Goal: Transaction & Acquisition: Purchase product/service

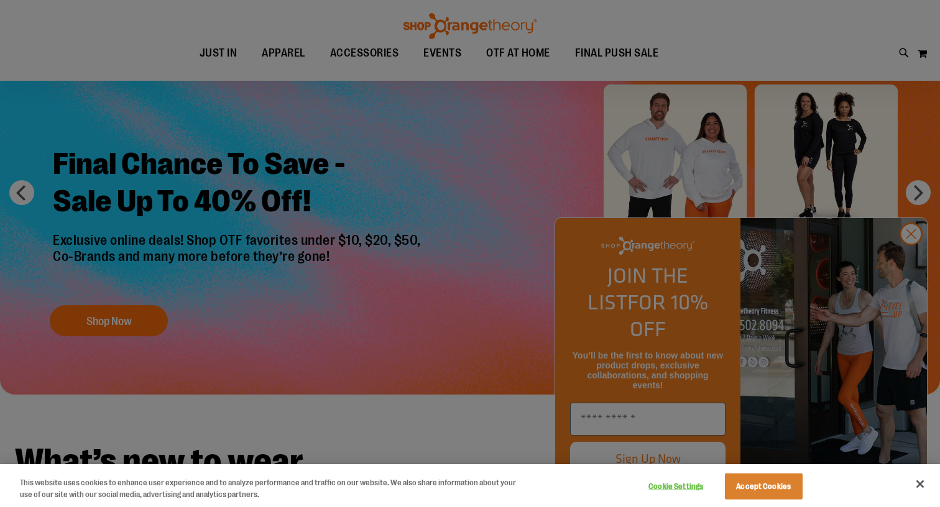
scroll to position [73, 0]
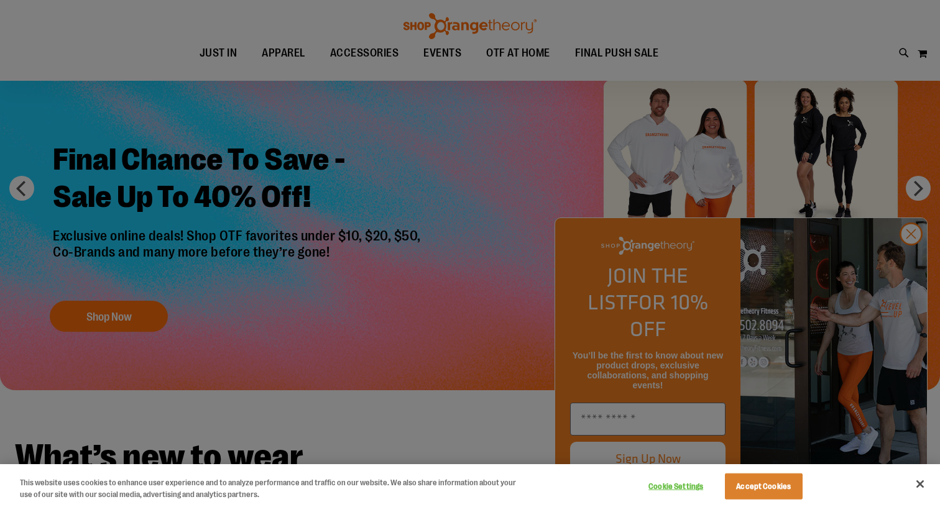
click at [918, 248] on div at bounding box center [470, 253] width 940 height 507
click at [908, 263] on div at bounding box center [470, 253] width 940 height 507
click at [903, 273] on div at bounding box center [470, 253] width 940 height 507
click at [922, 489] on button "Close" at bounding box center [919, 484] width 27 height 27
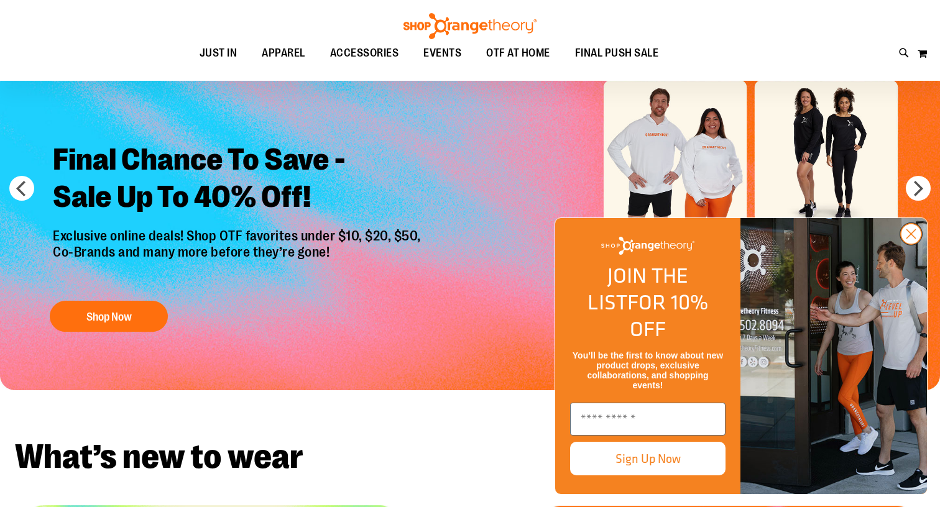
click at [911, 244] on circle "Close dialog" at bounding box center [911, 234] width 21 height 21
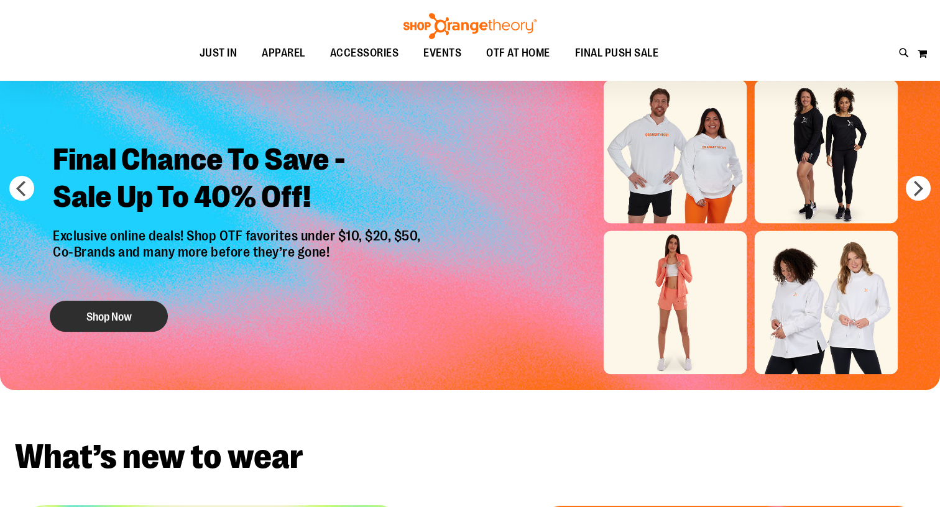
click at [99, 313] on button "Shop Now" at bounding box center [109, 316] width 118 height 31
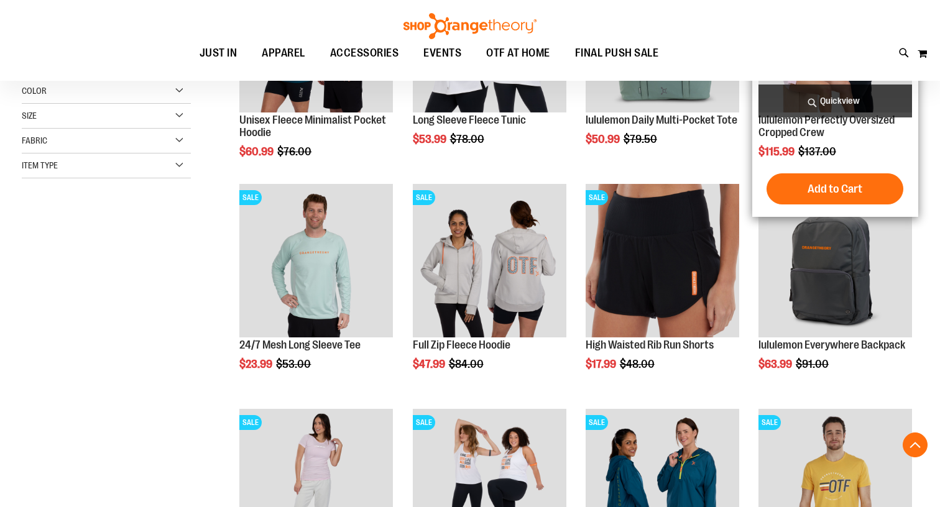
scroll to position [314, 0]
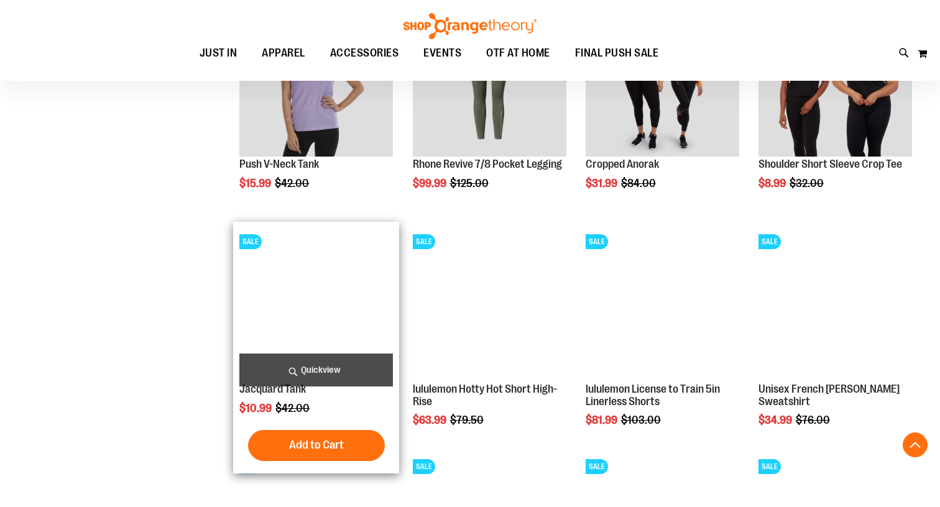
scroll to position [947, 0]
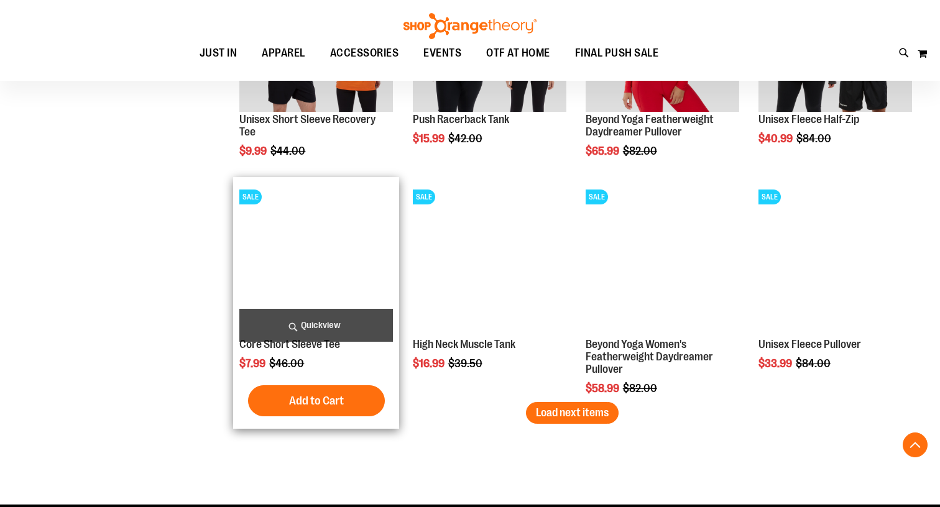
scroll to position [1876, 0]
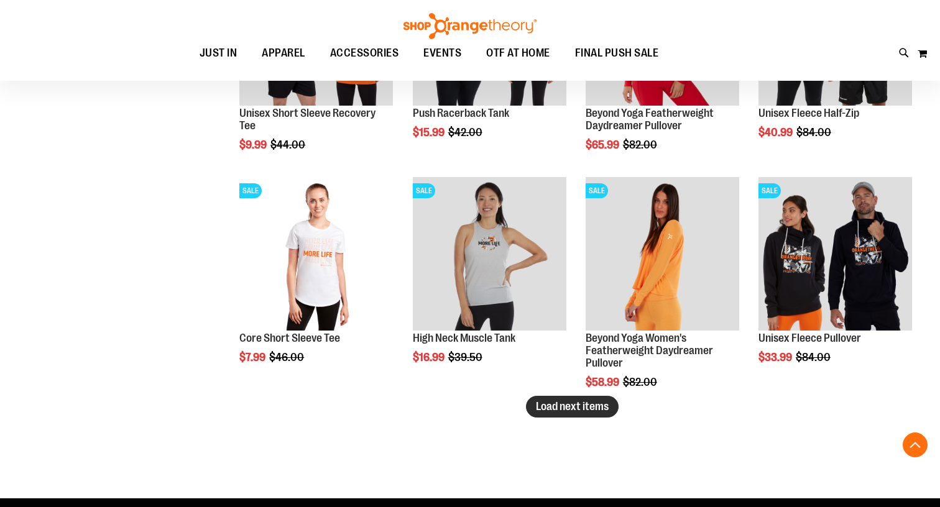
click at [546, 411] on span "Load next items" at bounding box center [572, 406] width 73 height 12
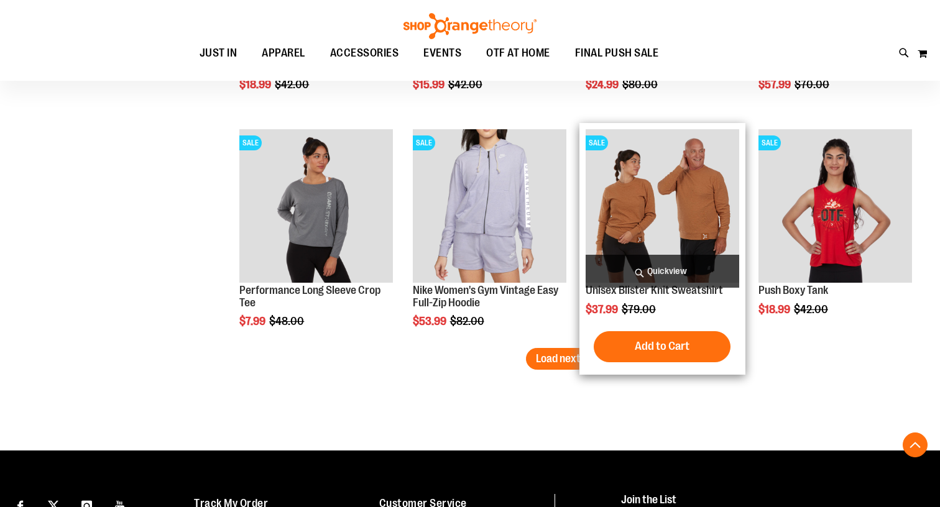
scroll to position [2602, 0]
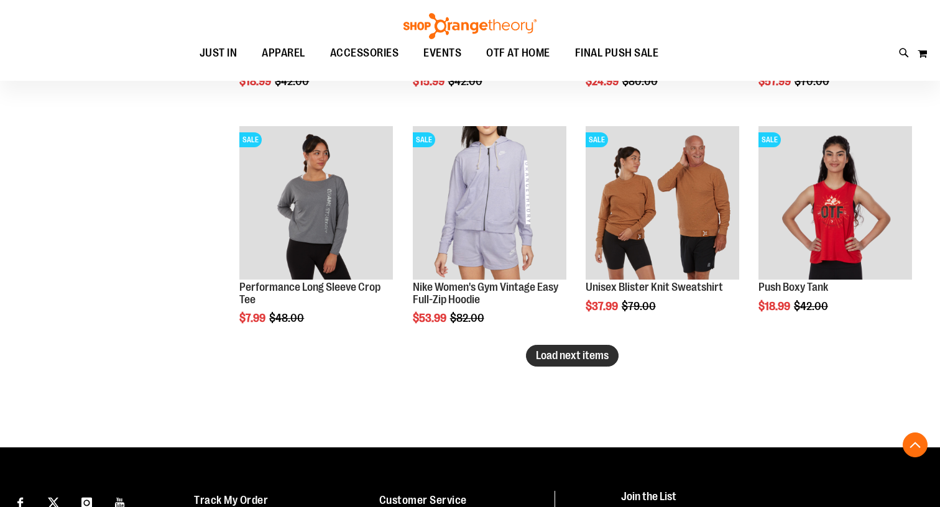
click at [532, 356] on button "Load next items" at bounding box center [572, 356] width 93 height 22
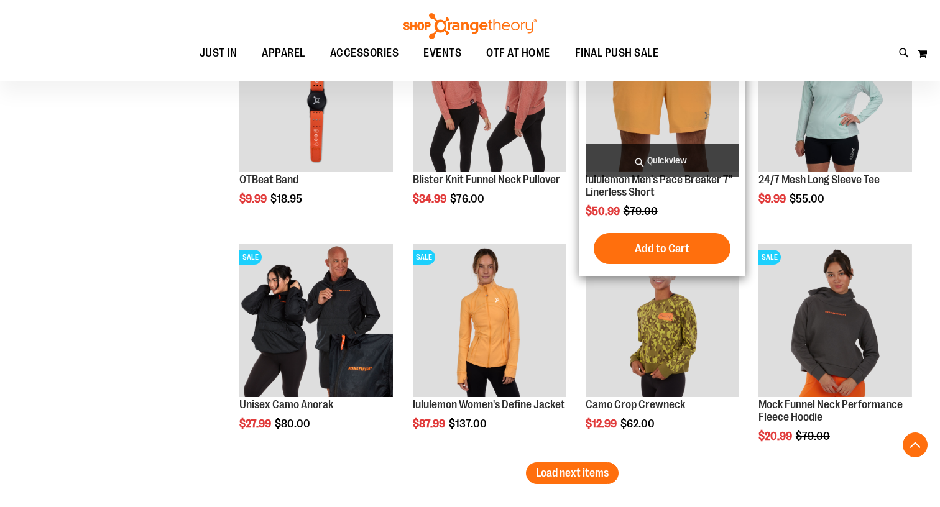
scroll to position [3160, 0]
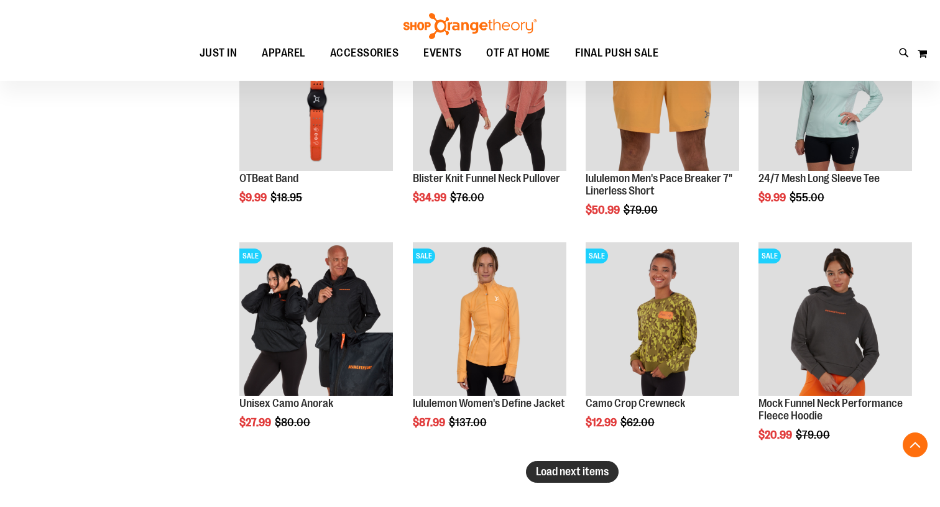
click at [577, 473] on span "Load next items" at bounding box center [572, 472] width 73 height 12
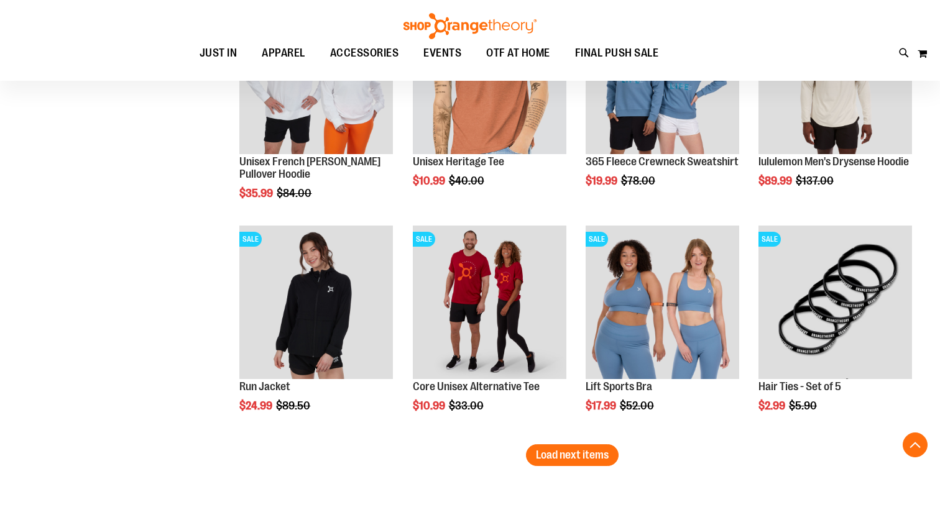
scroll to position [3861, 0]
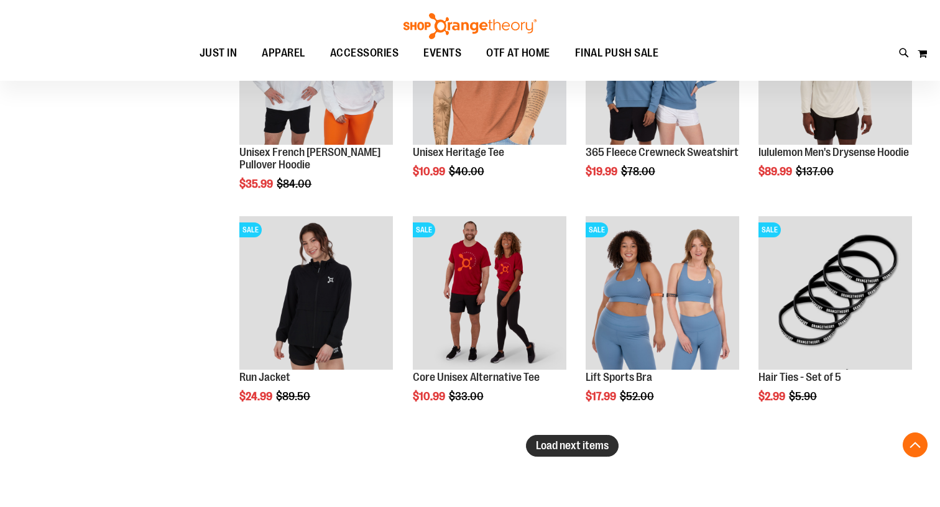
click at [579, 443] on span "Load next items" at bounding box center [572, 446] width 73 height 12
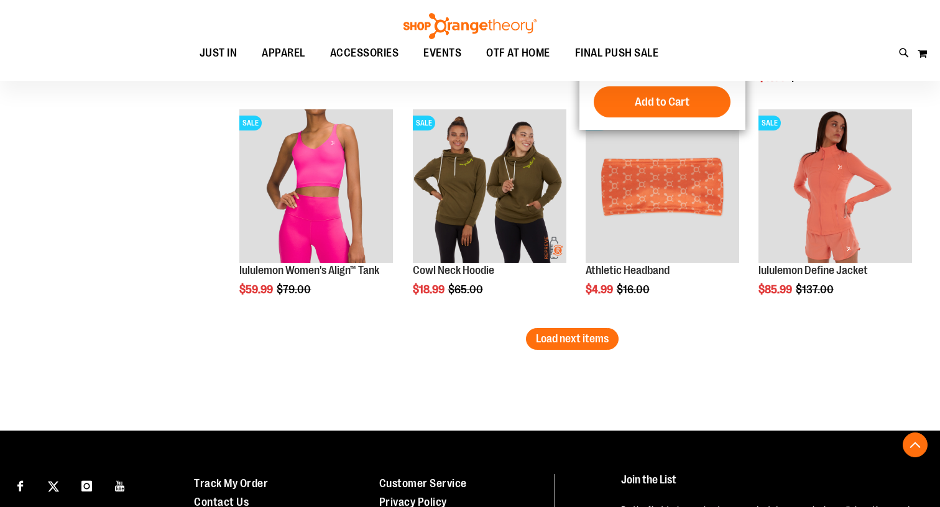
scroll to position [4680, 0]
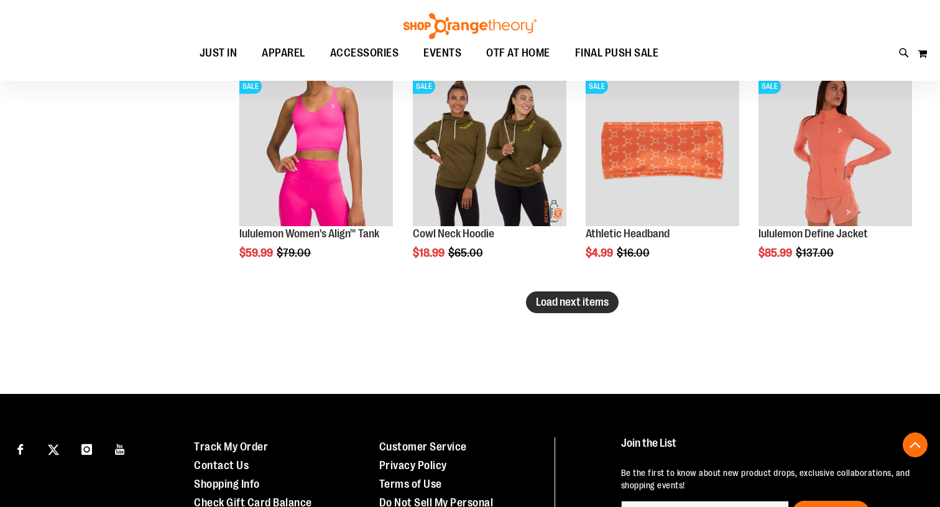
click at [565, 302] on span "Load next items" at bounding box center [572, 302] width 73 height 12
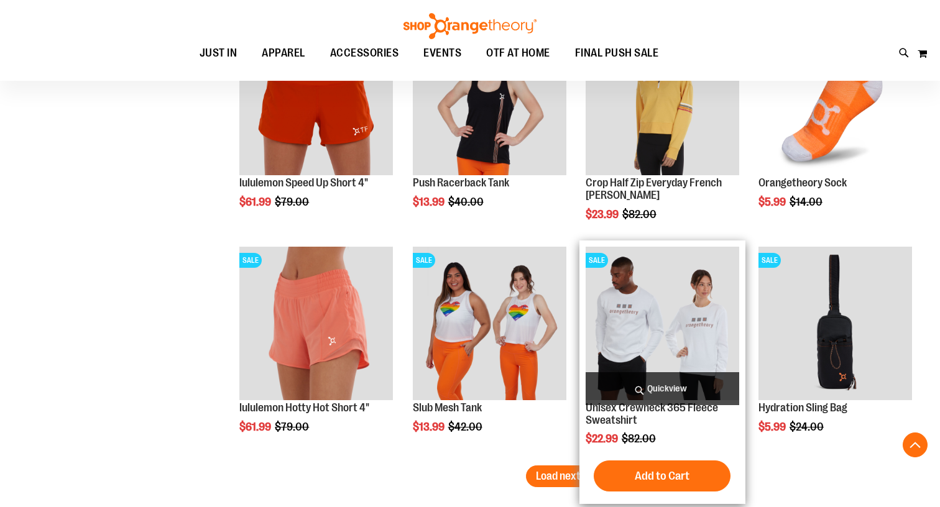
scroll to position [5226, 0]
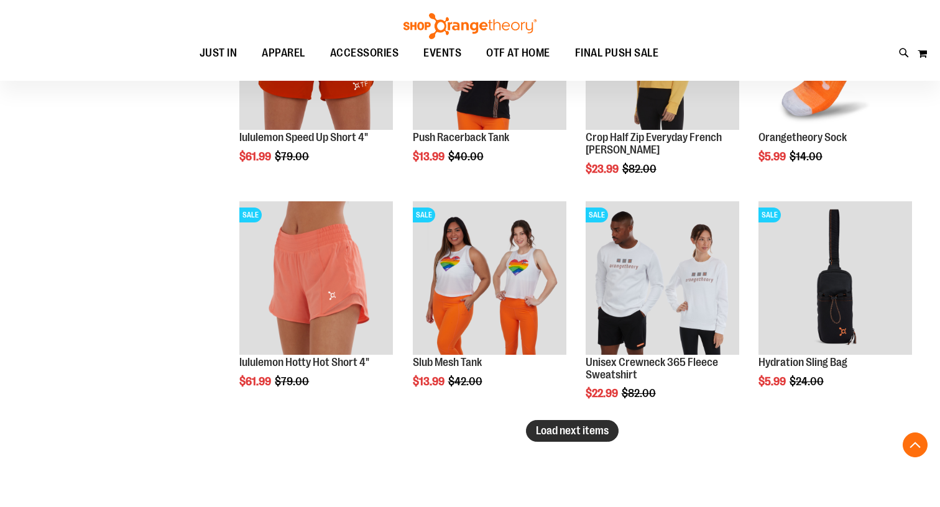
click at [592, 429] on span "Load next items" at bounding box center [572, 431] width 73 height 12
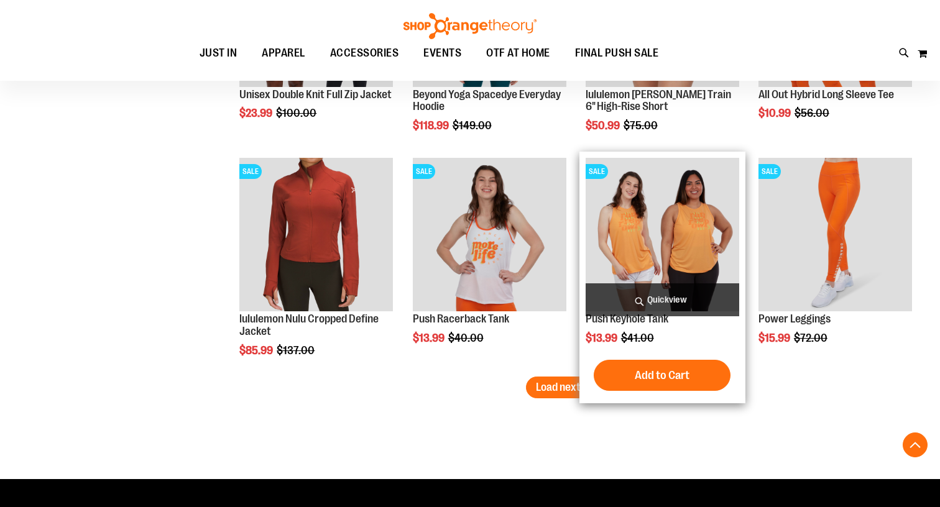
scroll to position [5943, 0]
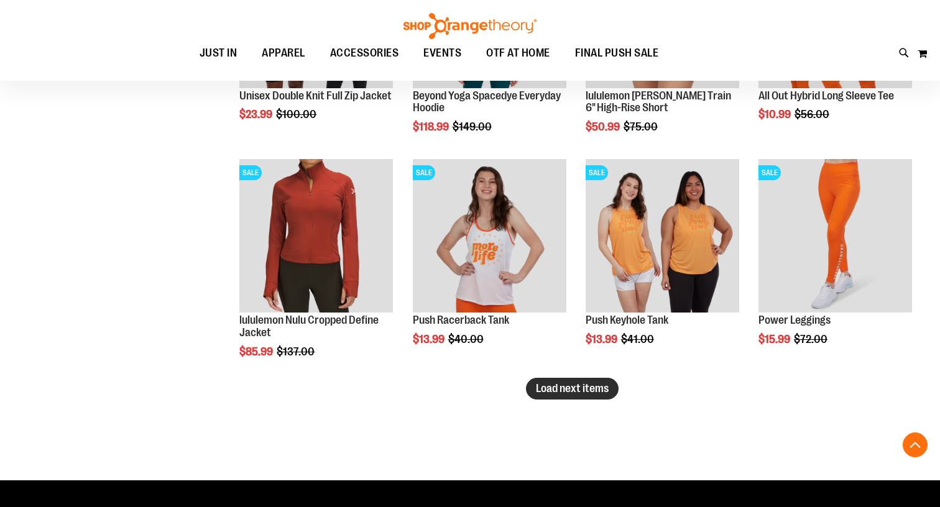
click at [559, 392] on span "Load next items" at bounding box center [572, 388] width 73 height 12
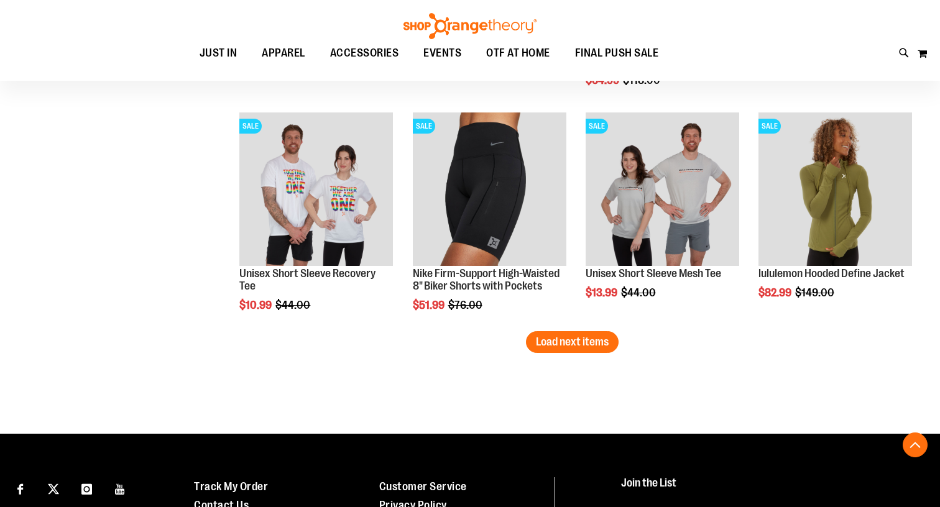
scroll to position [6661, 0]
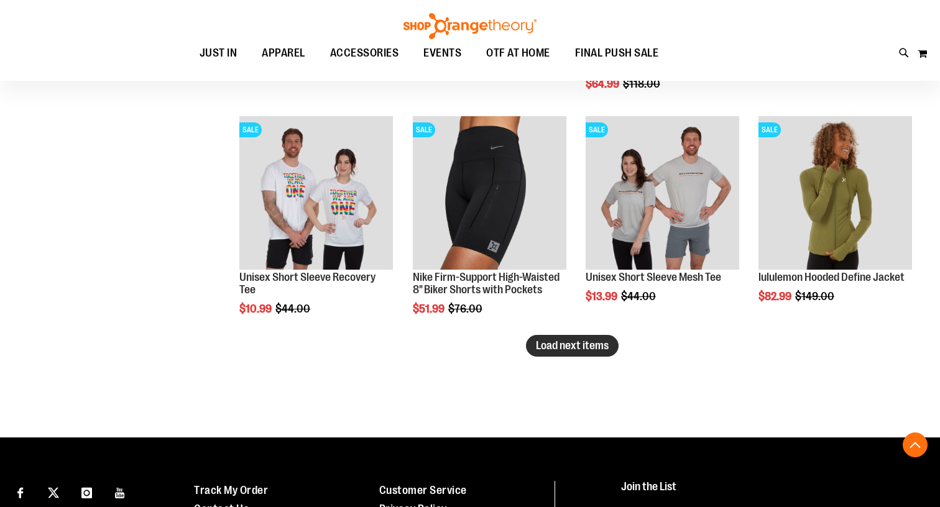
click at [568, 349] on span "Load next items" at bounding box center [572, 345] width 73 height 12
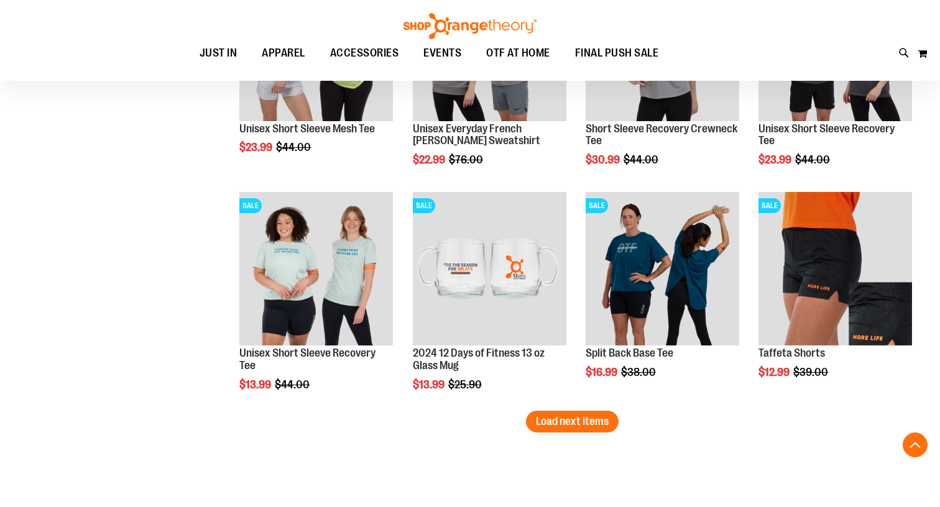
scroll to position [7262, 0]
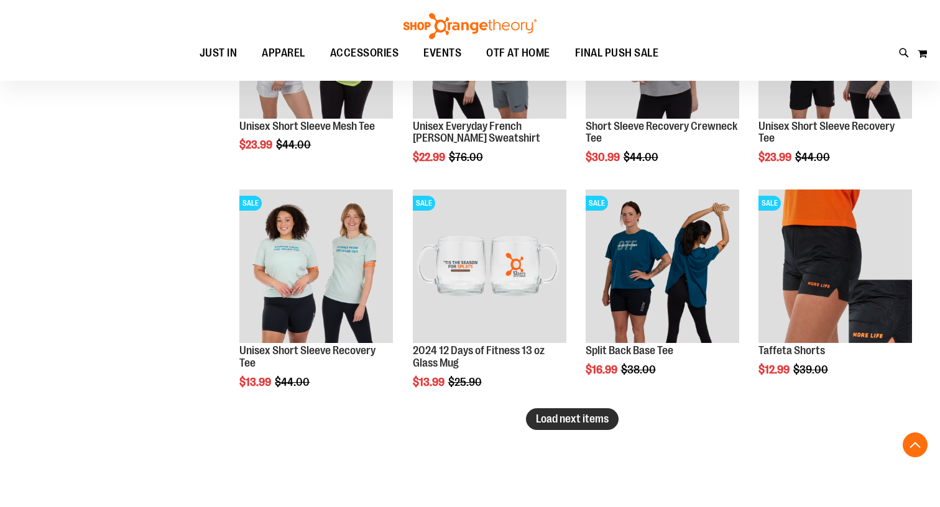
click at [551, 424] on span "Load next items" at bounding box center [572, 419] width 73 height 12
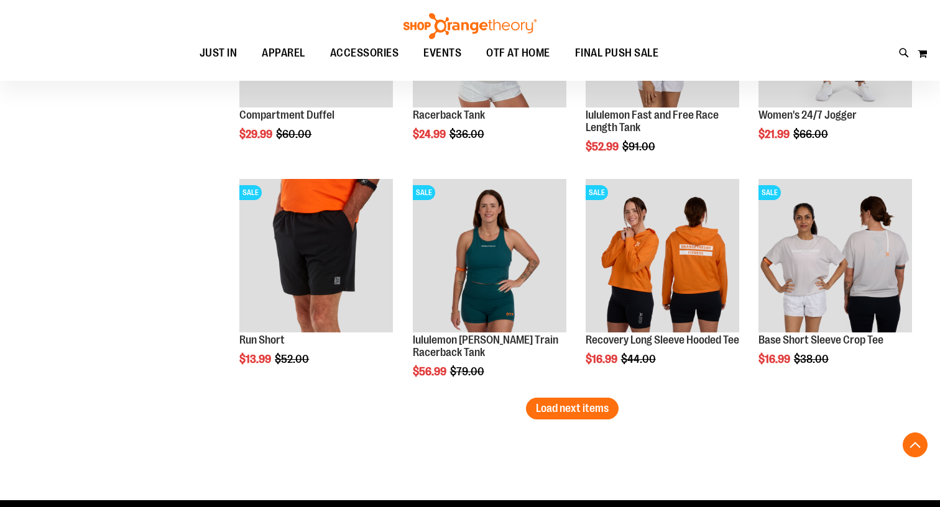
scroll to position [7967, 0]
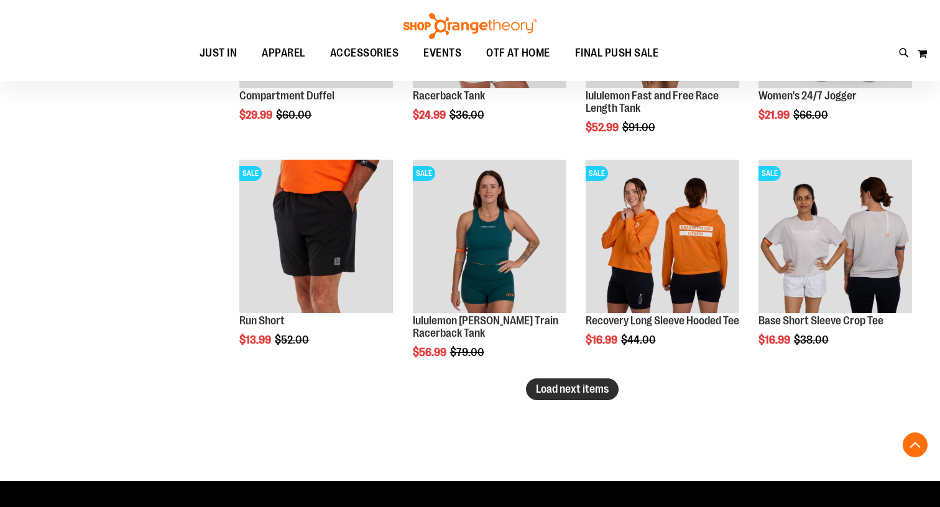
click at [567, 387] on span "Load next items" at bounding box center [572, 389] width 73 height 12
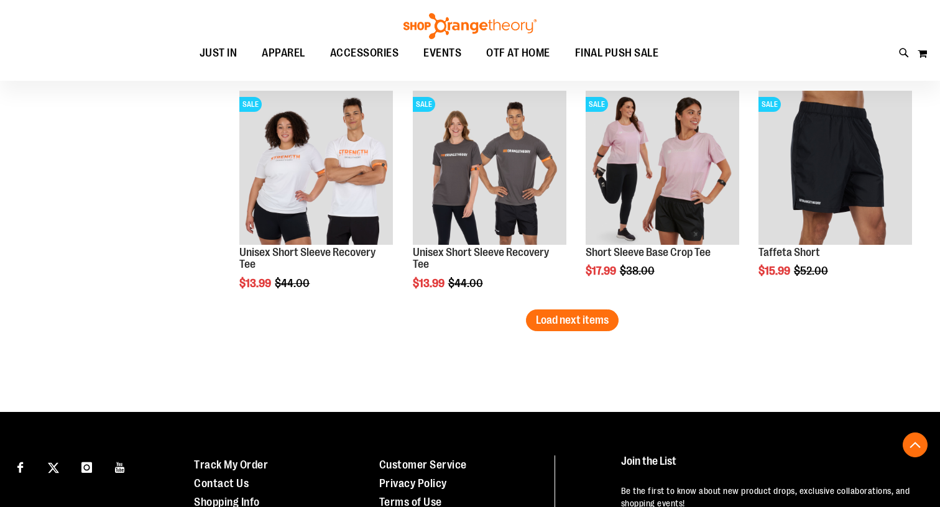
scroll to position [8707, 0]
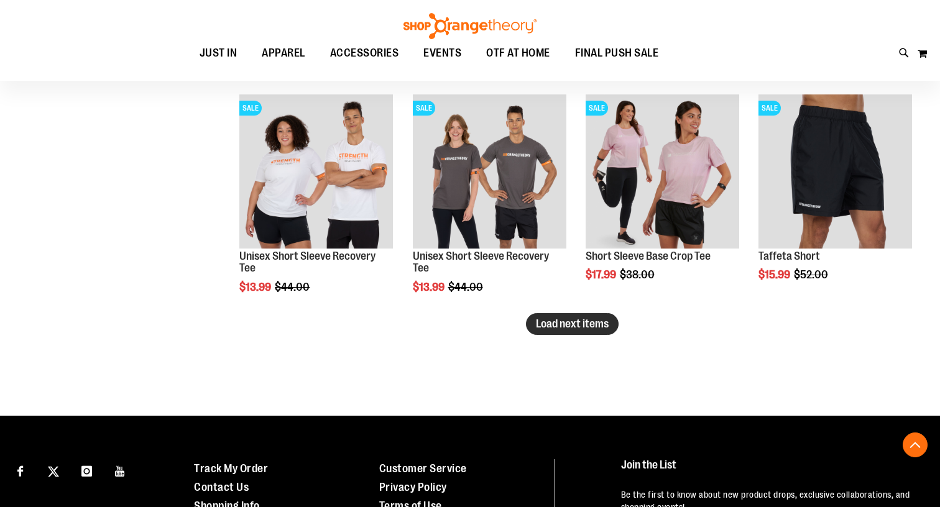
click at [569, 324] on span "Load next items" at bounding box center [572, 324] width 73 height 12
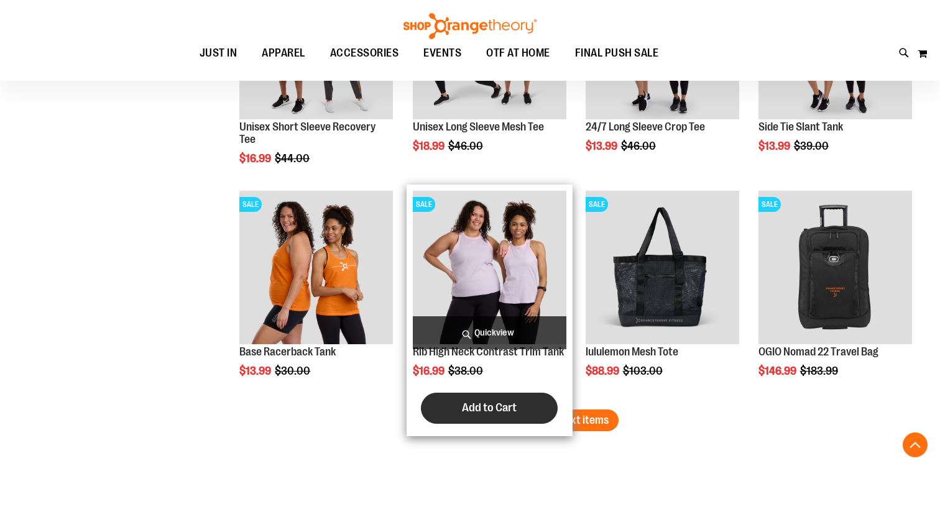
scroll to position [9298, 0]
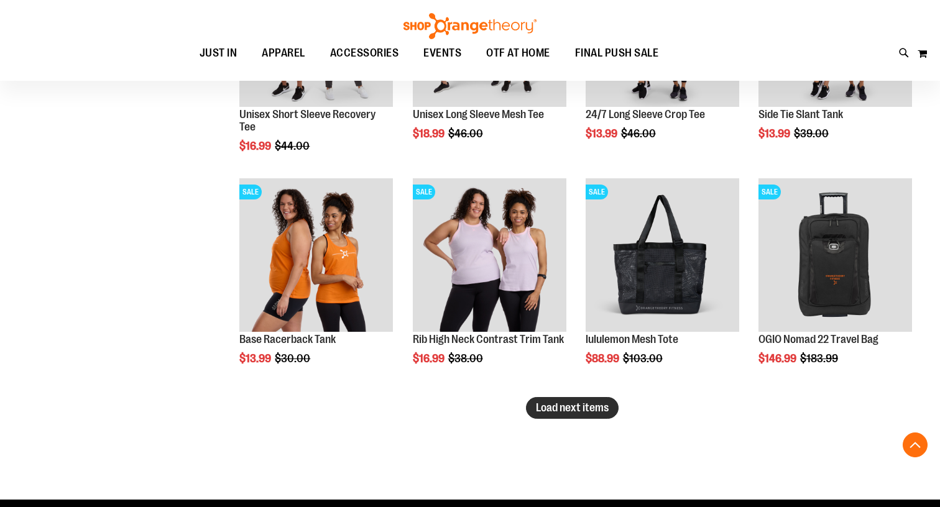
click at [606, 407] on span "Load next items" at bounding box center [572, 408] width 73 height 12
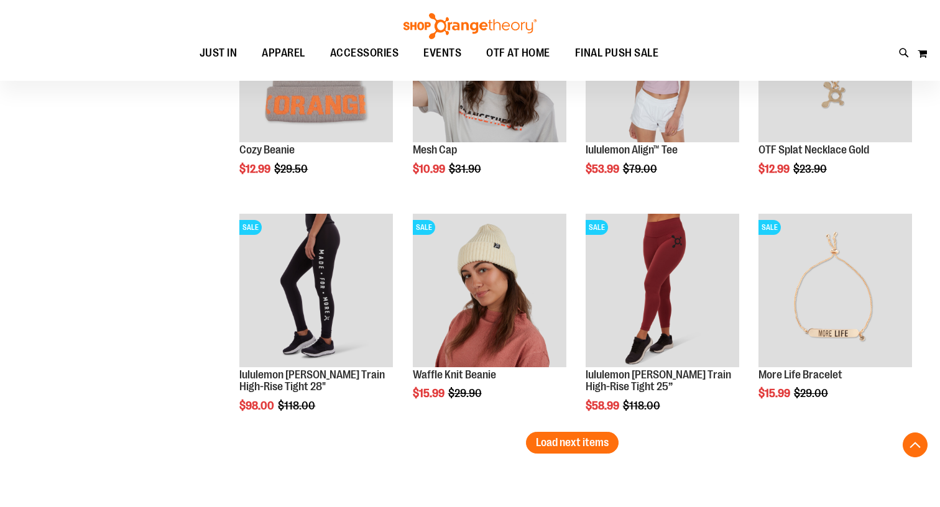
scroll to position [10008, 0]
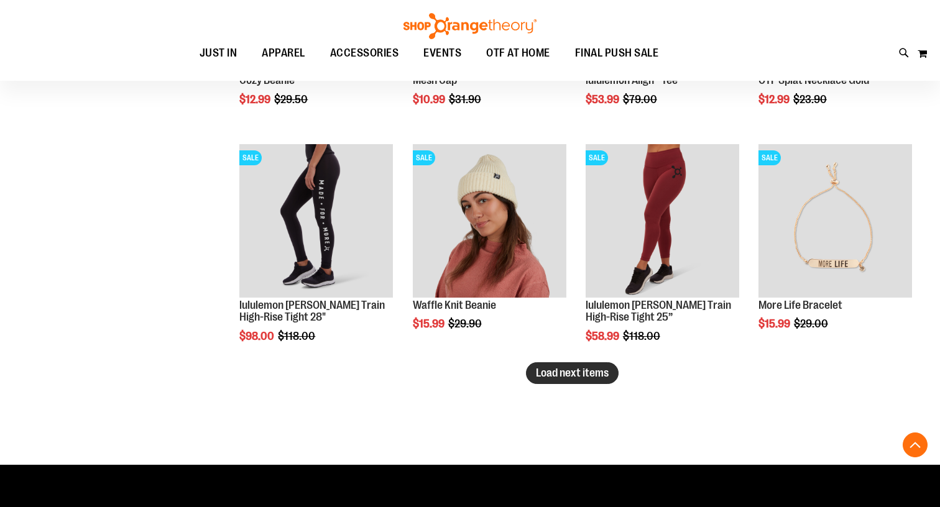
click at [585, 367] on span "Load next items" at bounding box center [572, 373] width 73 height 12
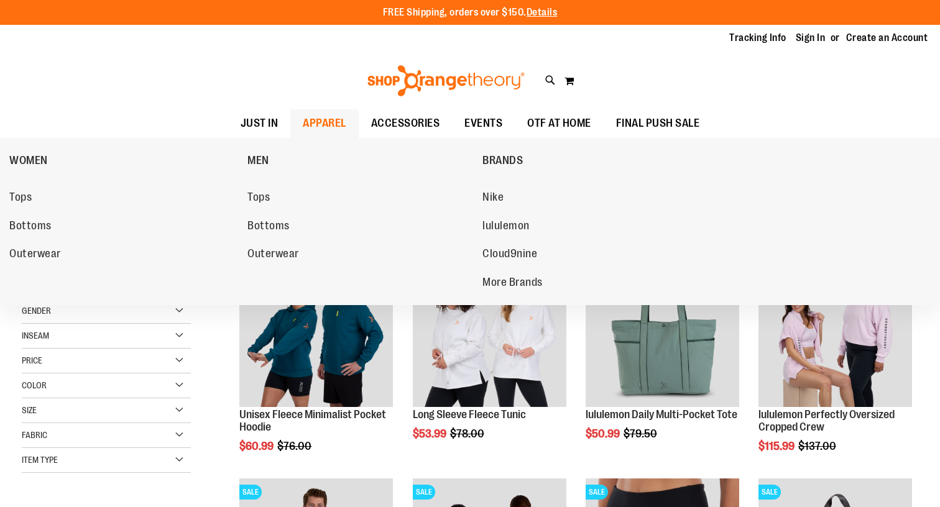
click at [24, 209] on li "Tops" at bounding box center [125, 199] width 232 height 25
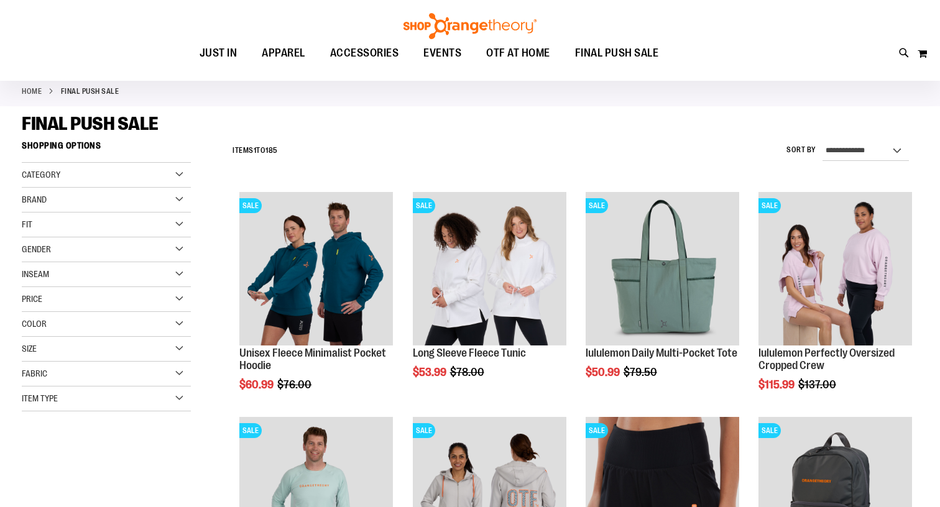
scroll to position [60, 0]
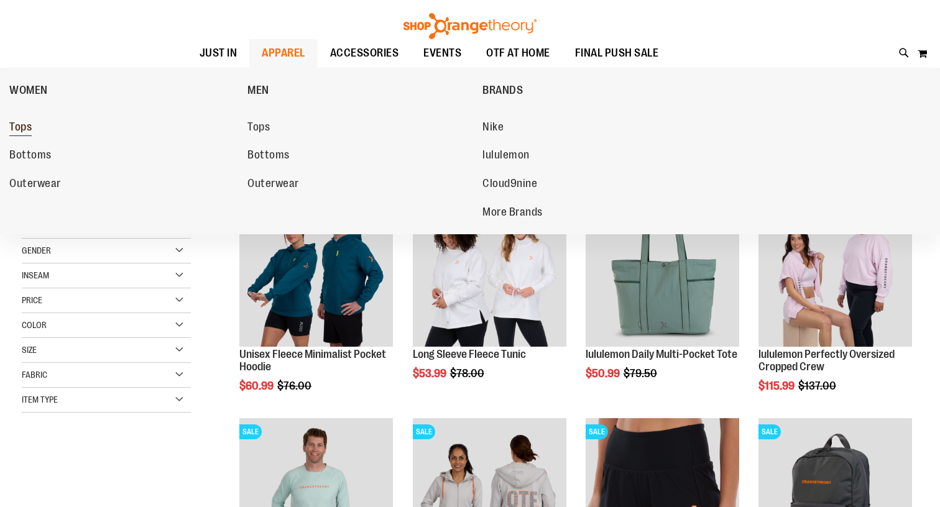
click at [24, 126] on span "Tops" at bounding box center [20, 129] width 22 height 16
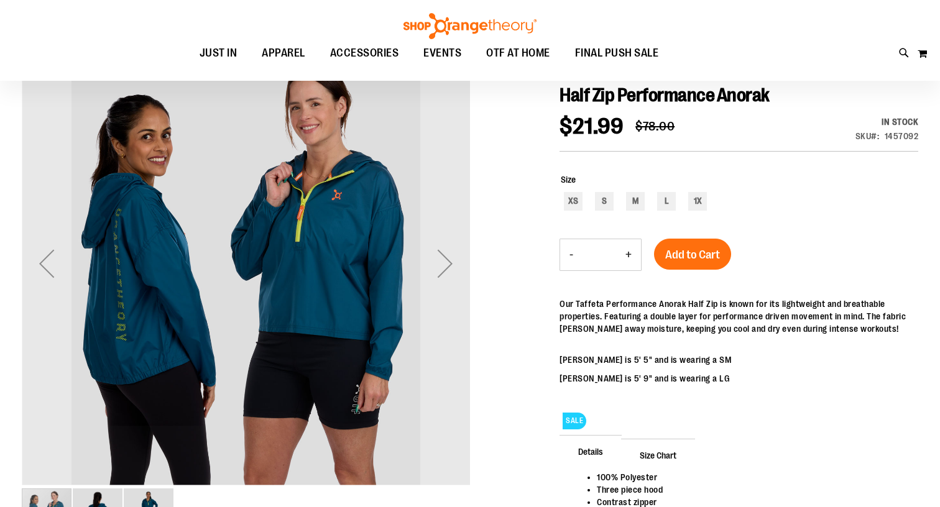
scroll to position [148, 0]
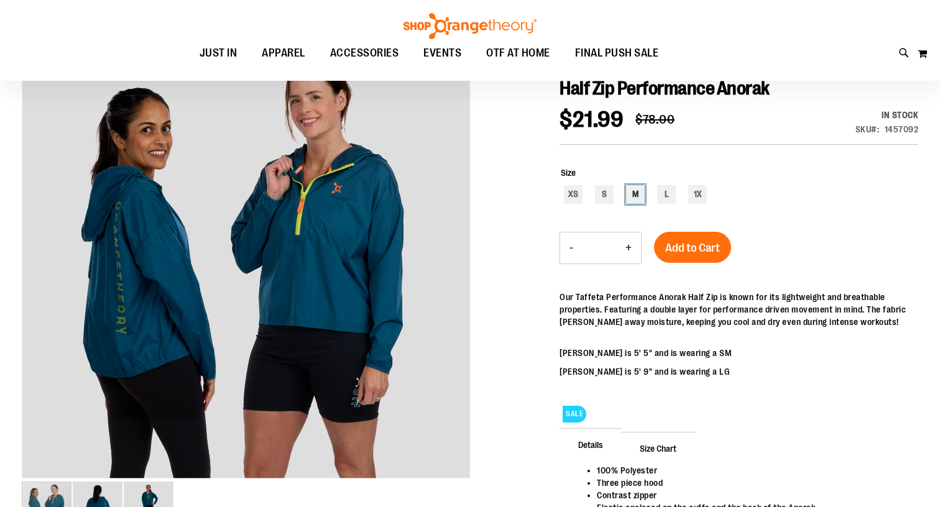
click at [630, 196] on div "M" at bounding box center [635, 194] width 19 height 19
type input "***"
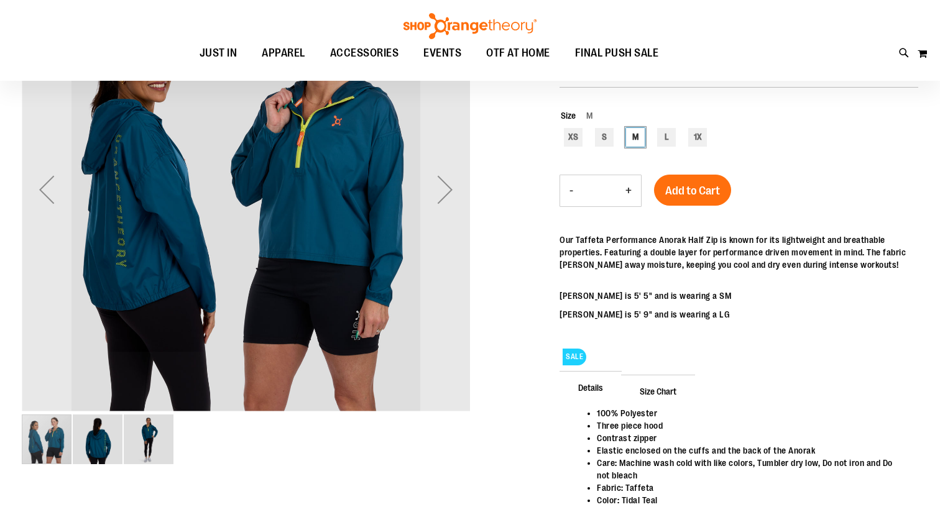
scroll to position [236, 0]
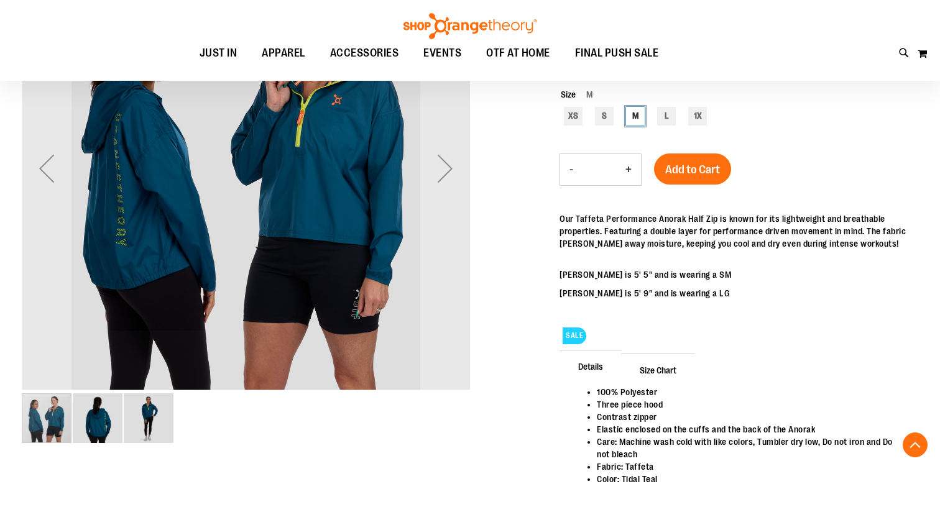
click at [150, 425] on img "image 3 of 3" at bounding box center [149, 419] width 50 height 50
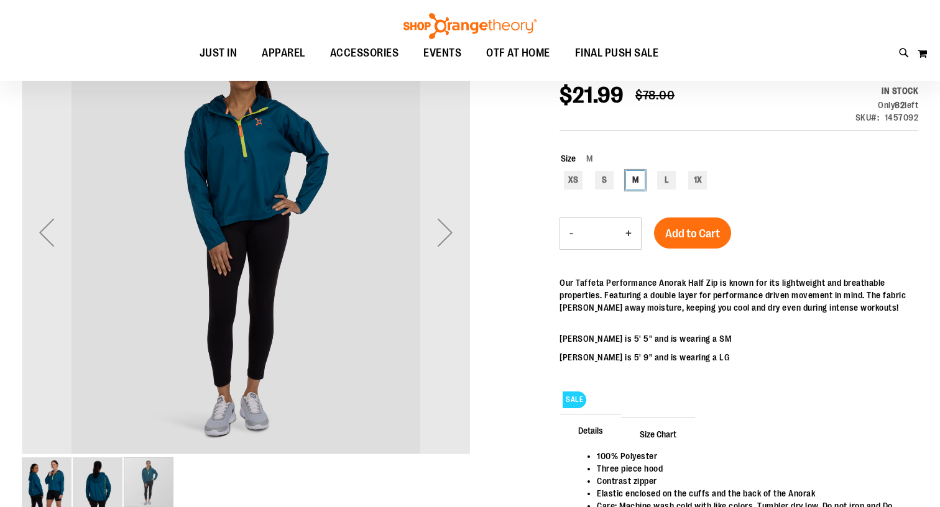
scroll to position [175, 0]
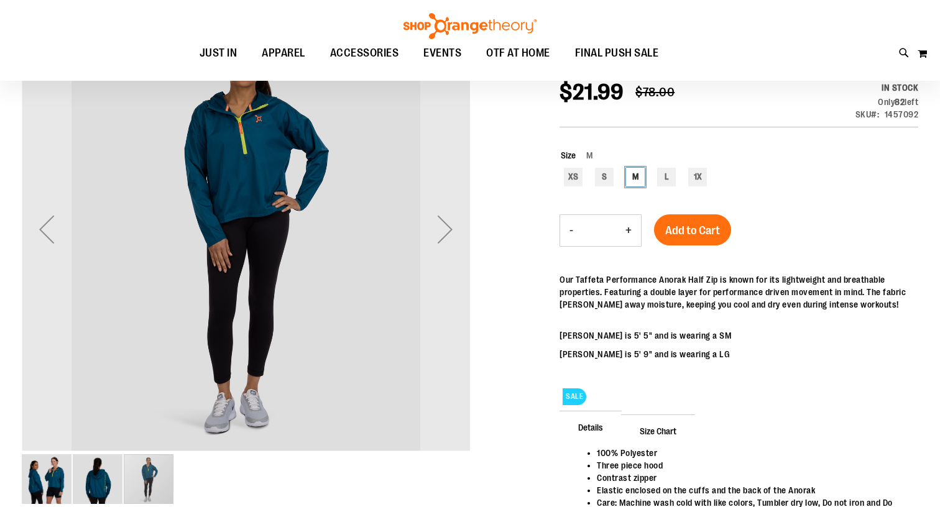
click at [106, 476] on img "image 2 of 3" at bounding box center [98, 479] width 50 height 50
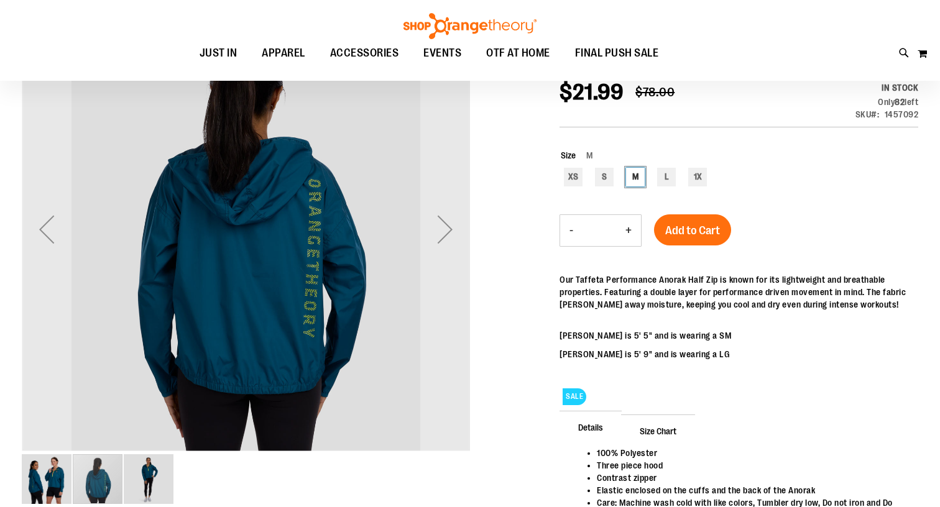
click at [27, 474] on img "image 1 of 3" at bounding box center [47, 479] width 50 height 50
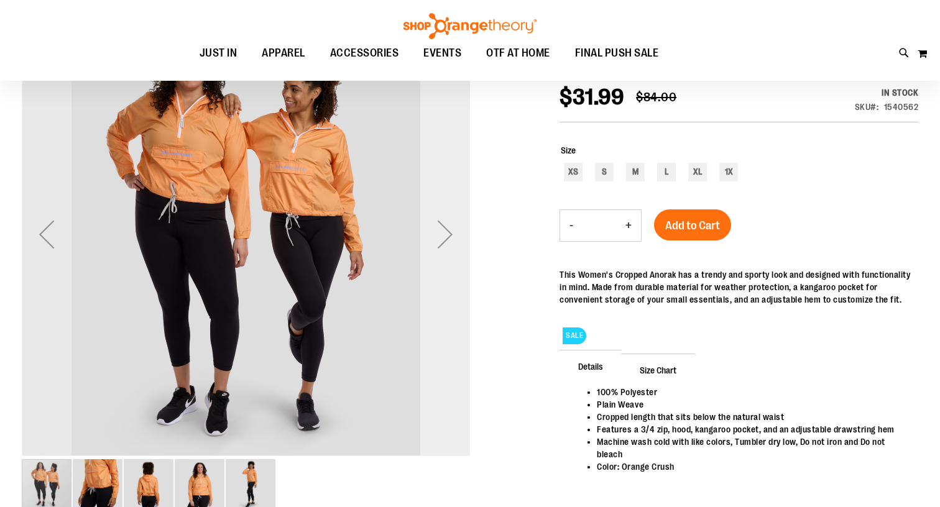
scroll to position [175, 0]
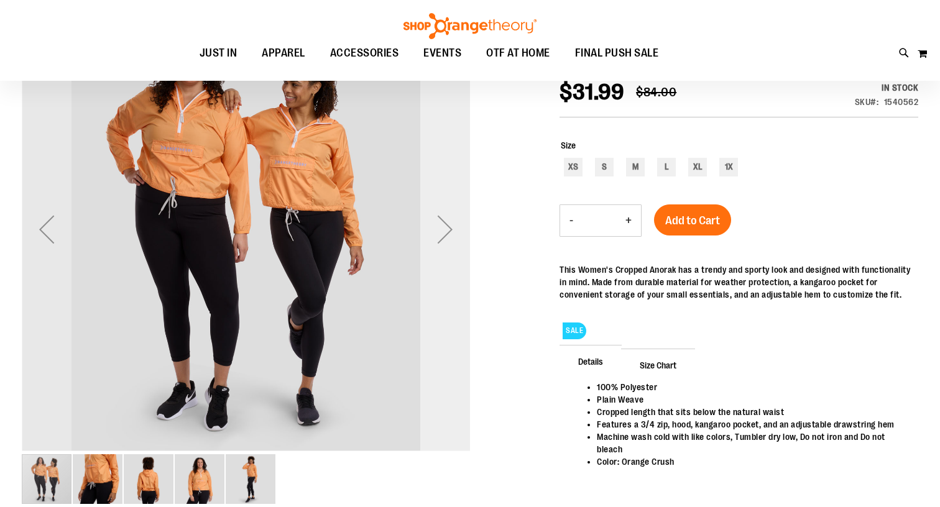
click at [441, 233] on div "Next" at bounding box center [445, 230] width 50 height 50
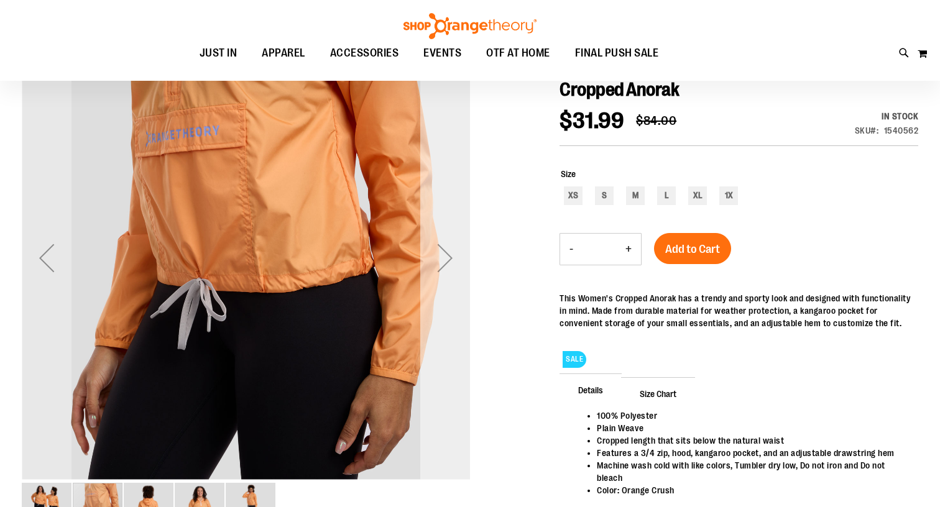
scroll to position [155, 0]
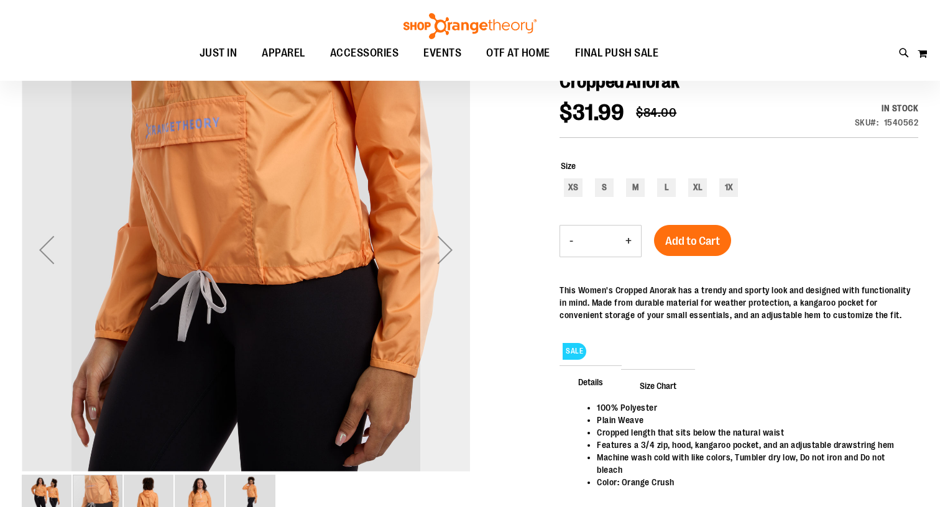
click at [445, 247] on div "Next" at bounding box center [445, 250] width 50 height 50
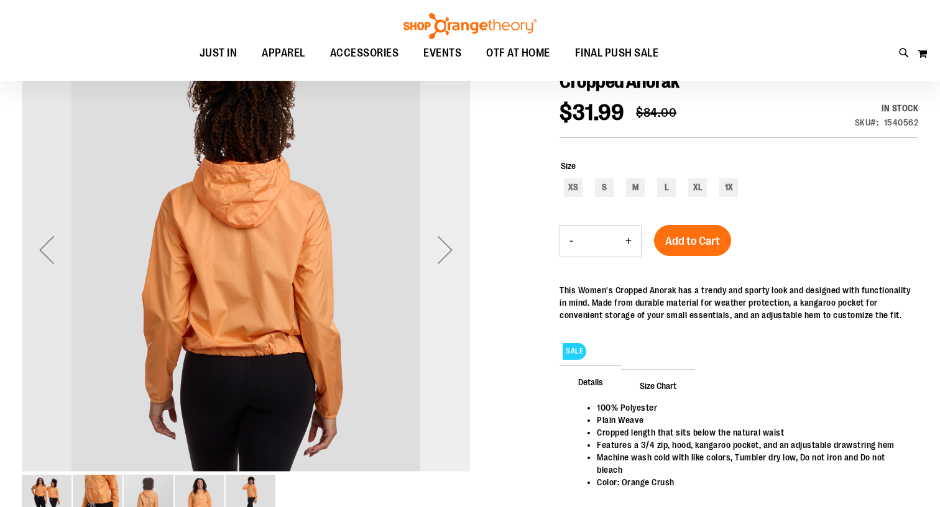
click at [445, 247] on div "Next" at bounding box center [445, 250] width 50 height 50
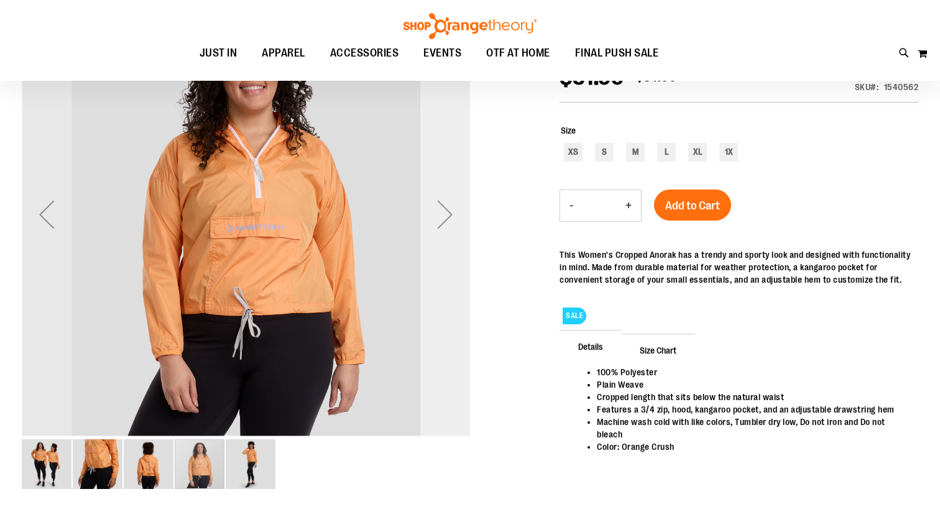
scroll to position [201, 0]
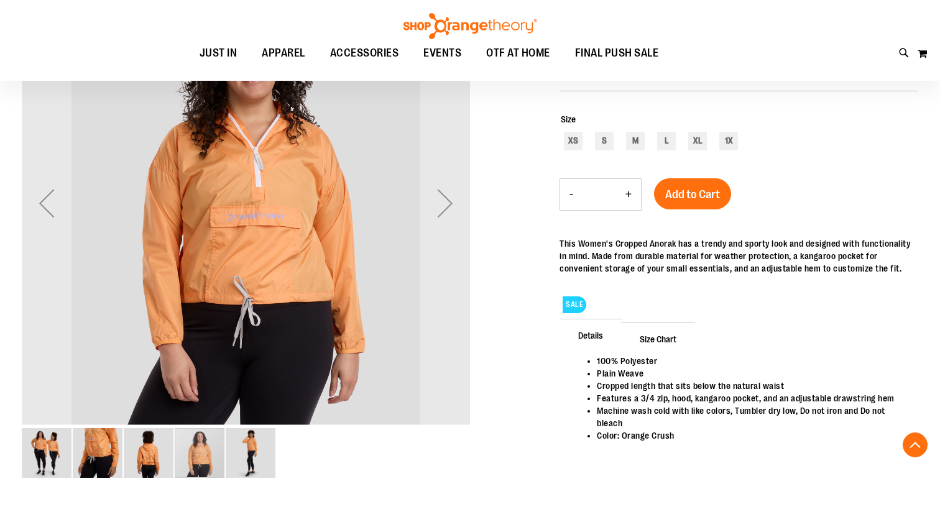
click at [99, 448] on img "image 2 of 5" at bounding box center [98, 453] width 50 height 50
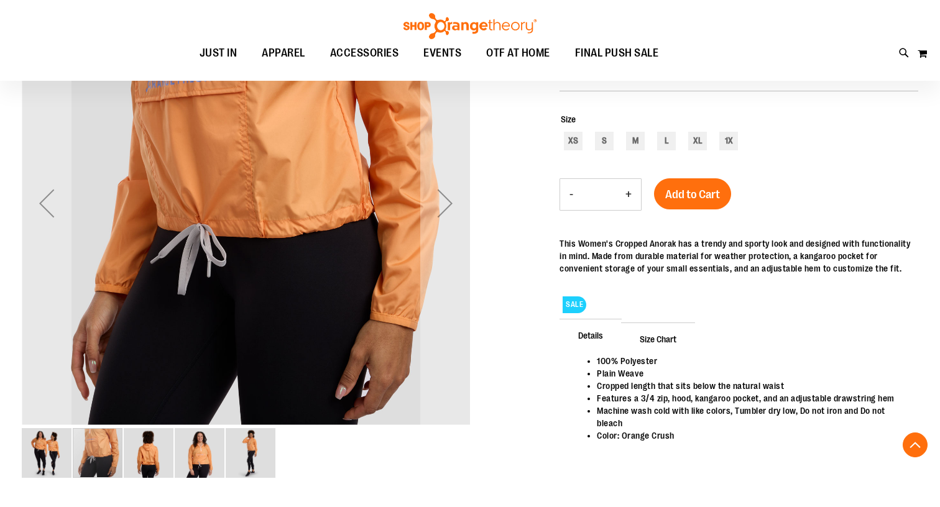
click at [170, 455] on img "image 3 of 5" at bounding box center [149, 453] width 50 height 50
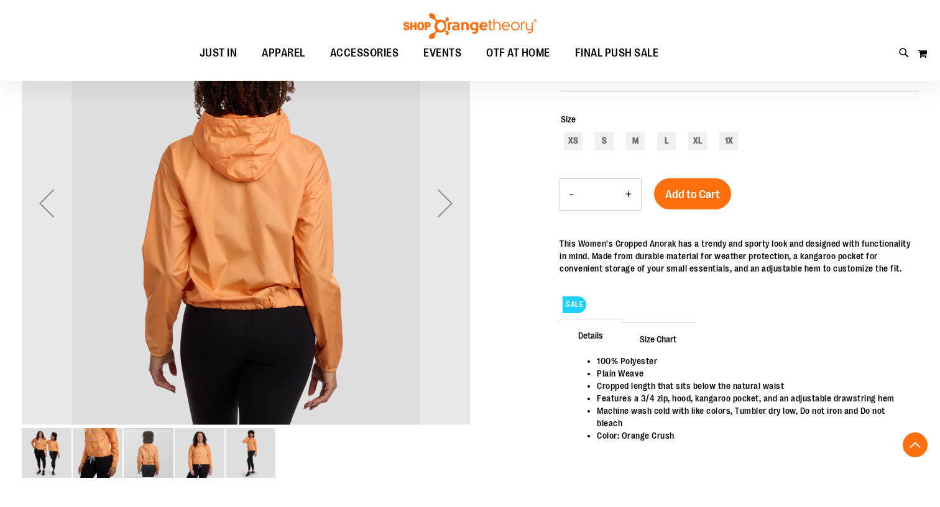
click at [197, 458] on img "image 4 of 5" at bounding box center [200, 453] width 50 height 50
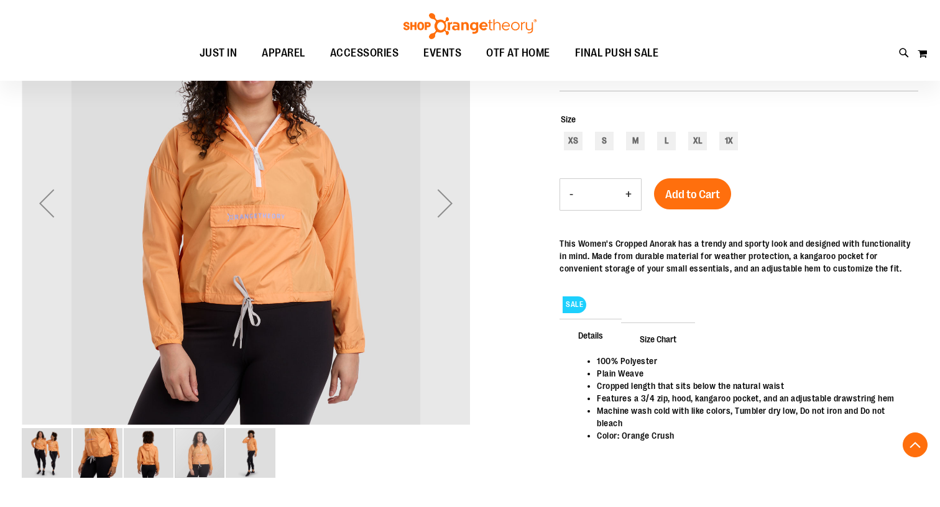
click at [245, 454] on img "image 5 of 5" at bounding box center [251, 453] width 50 height 50
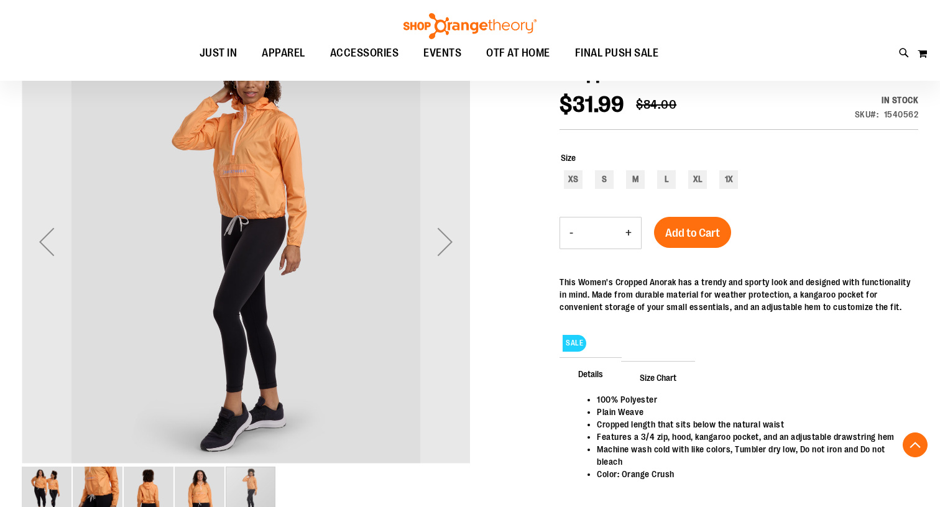
scroll to position [160, 0]
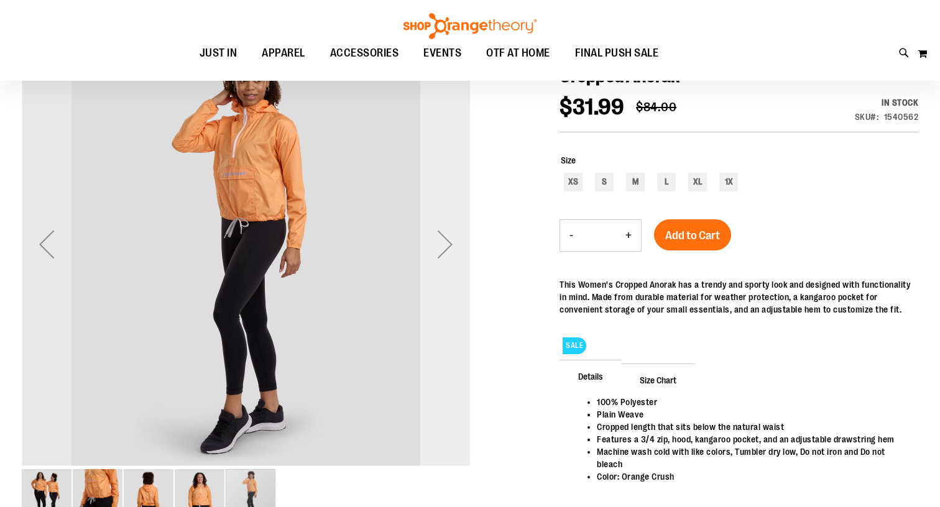
click at [452, 262] on div "Next" at bounding box center [445, 244] width 50 height 50
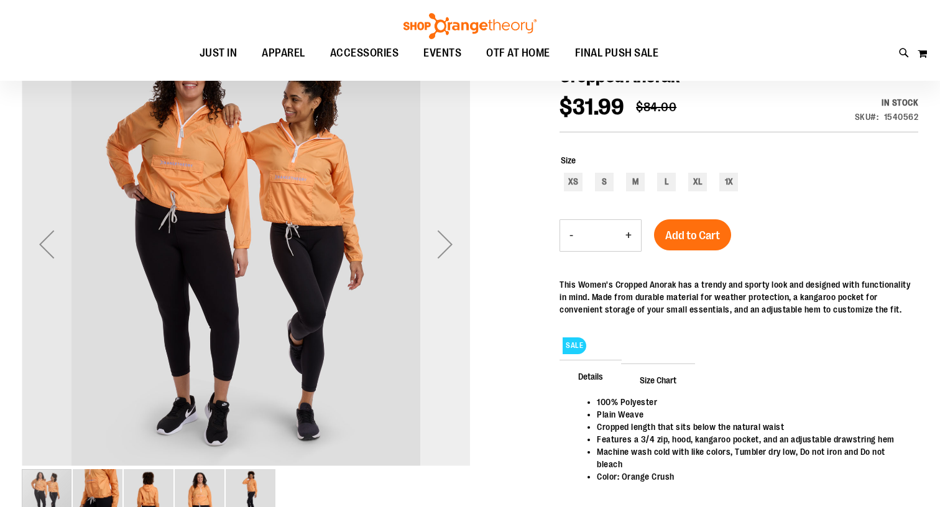
click at [452, 262] on div "Next" at bounding box center [445, 244] width 50 height 50
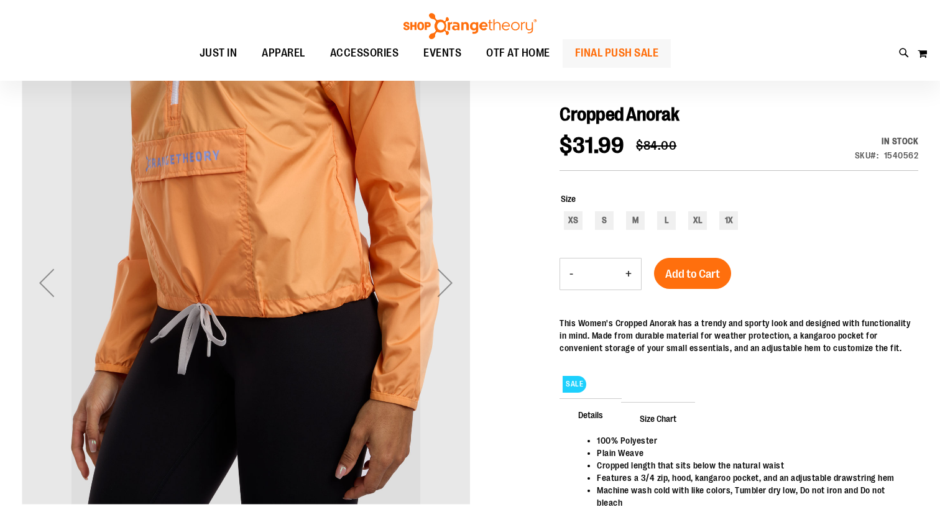
scroll to position [120, 0]
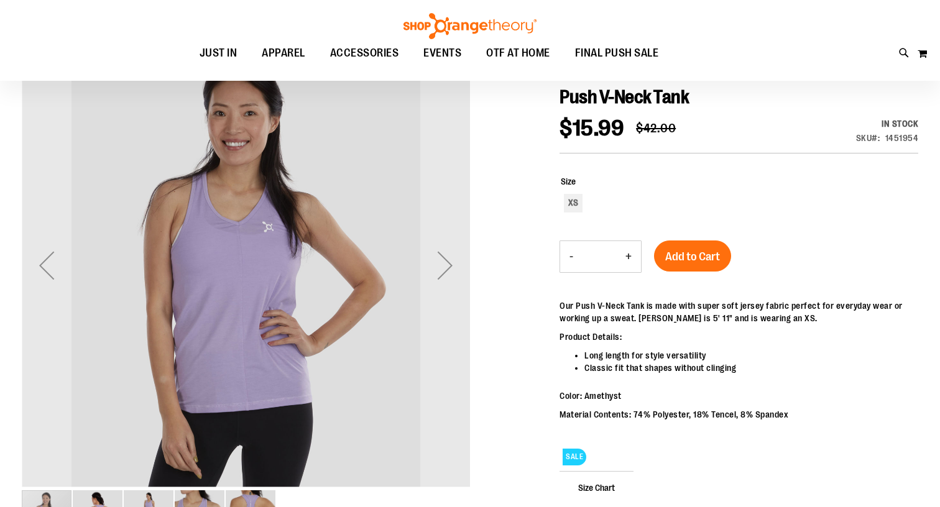
scroll to position [185, 0]
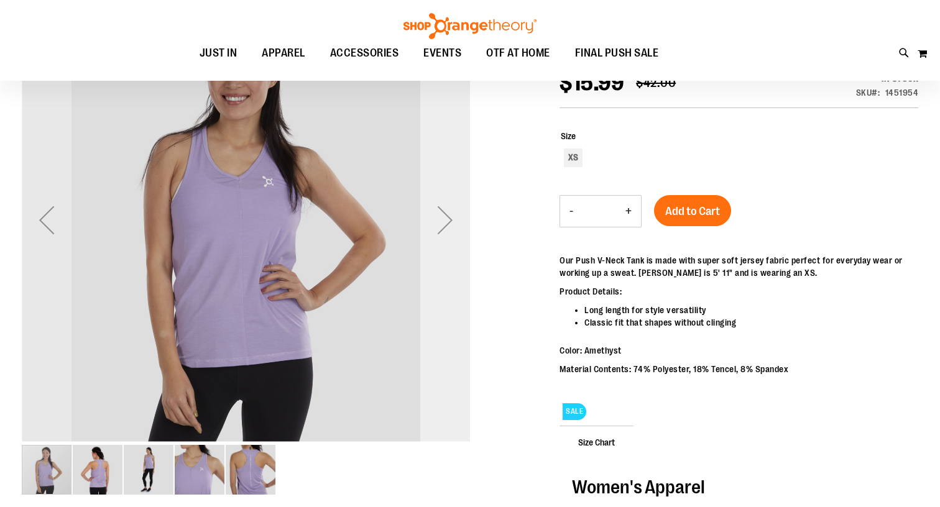
click at [448, 224] on div "Next" at bounding box center [445, 220] width 50 height 50
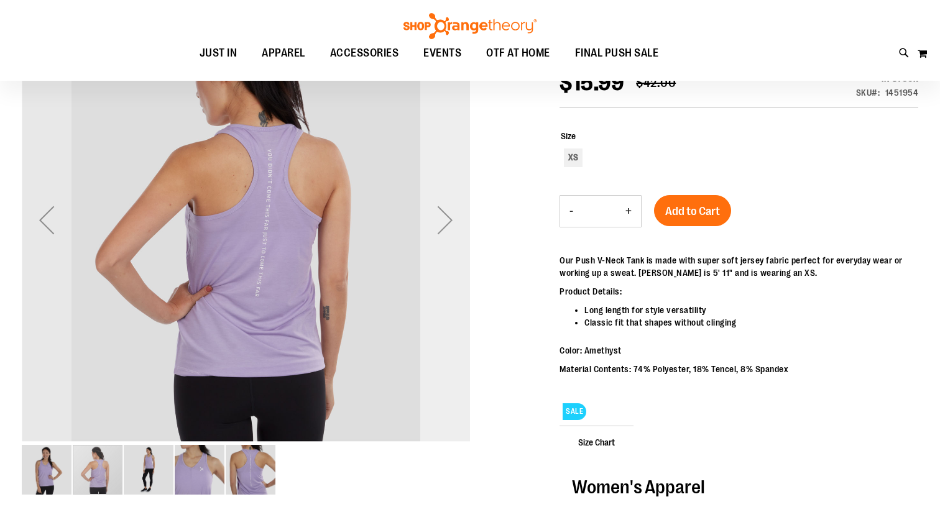
click at [448, 224] on div "Next" at bounding box center [445, 220] width 50 height 50
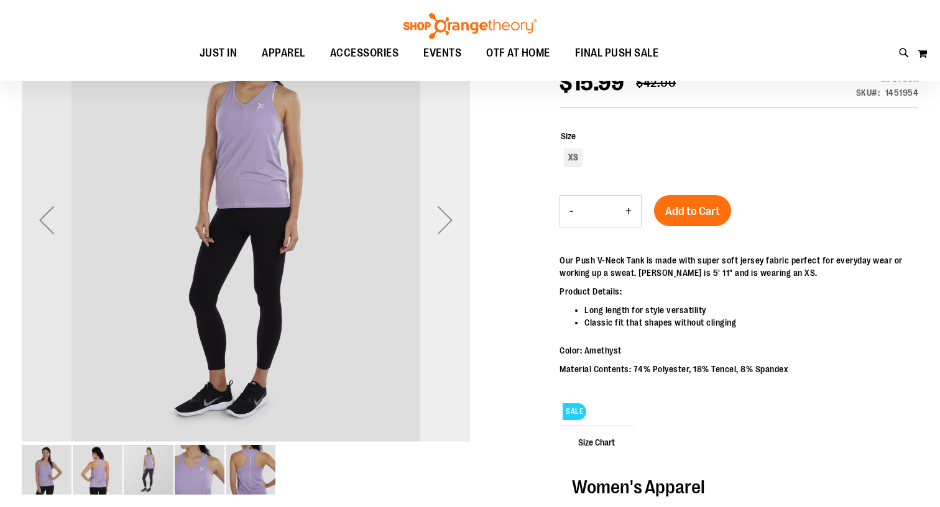
click at [448, 224] on div "Next" at bounding box center [445, 220] width 50 height 50
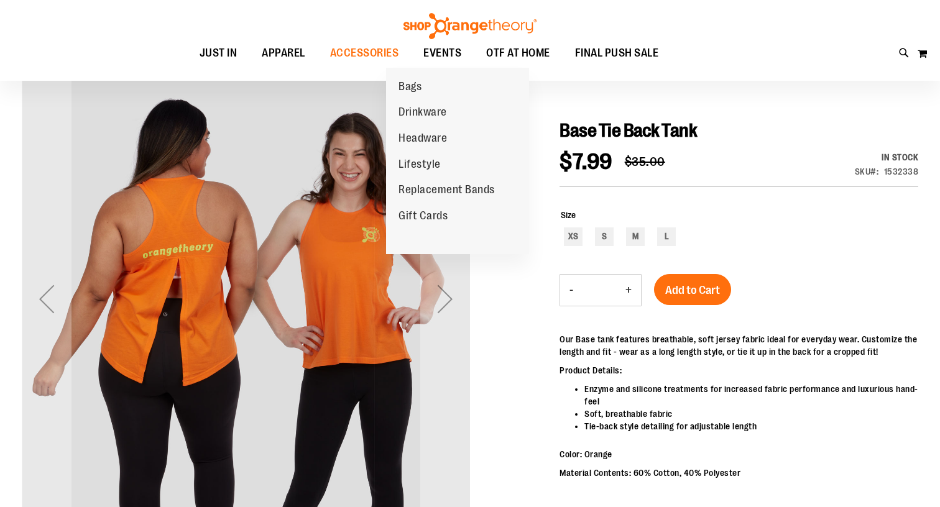
scroll to position [129, 0]
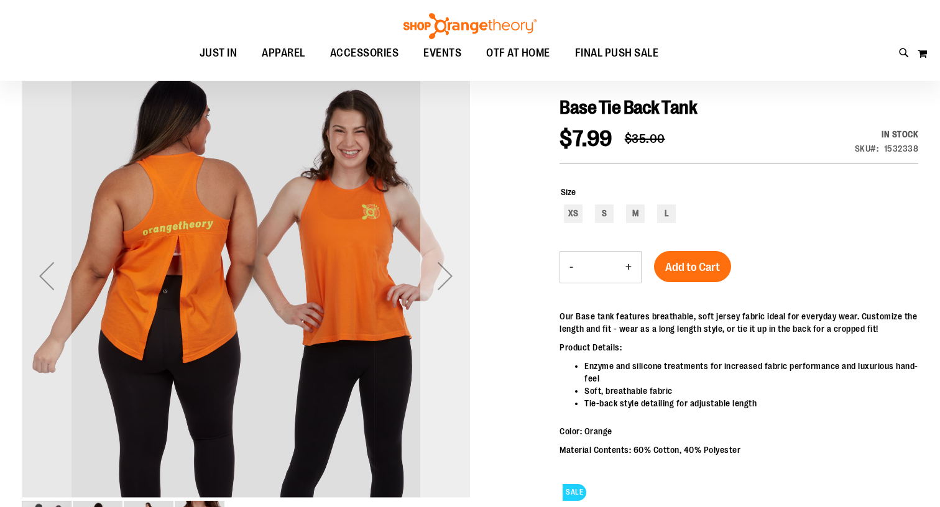
click at [446, 275] on div "Next" at bounding box center [445, 276] width 50 height 50
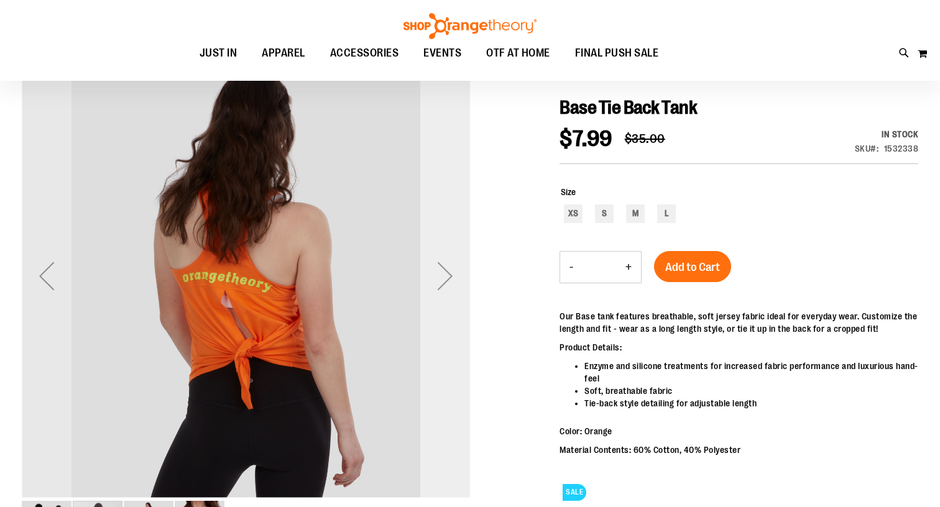
click at [446, 275] on div "Next" at bounding box center [445, 276] width 50 height 50
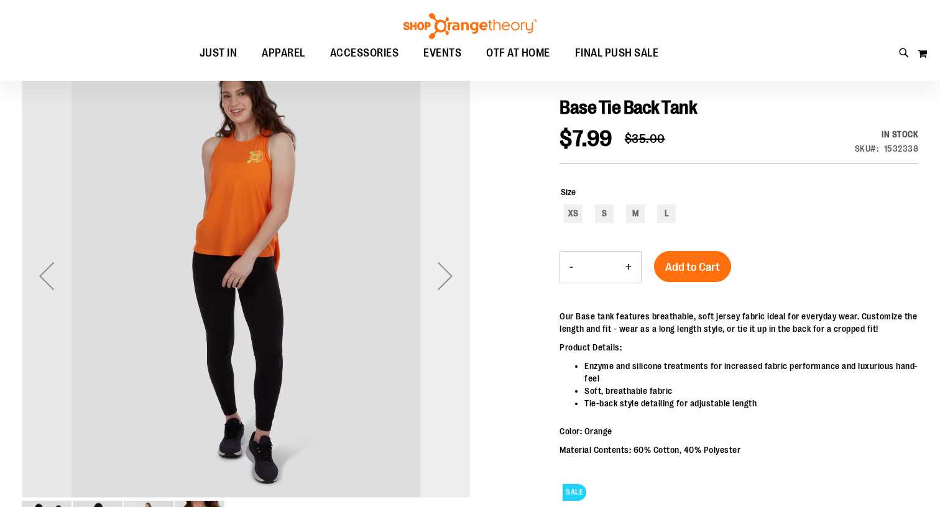
click at [446, 275] on div "Next" at bounding box center [445, 276] width 50 height 50
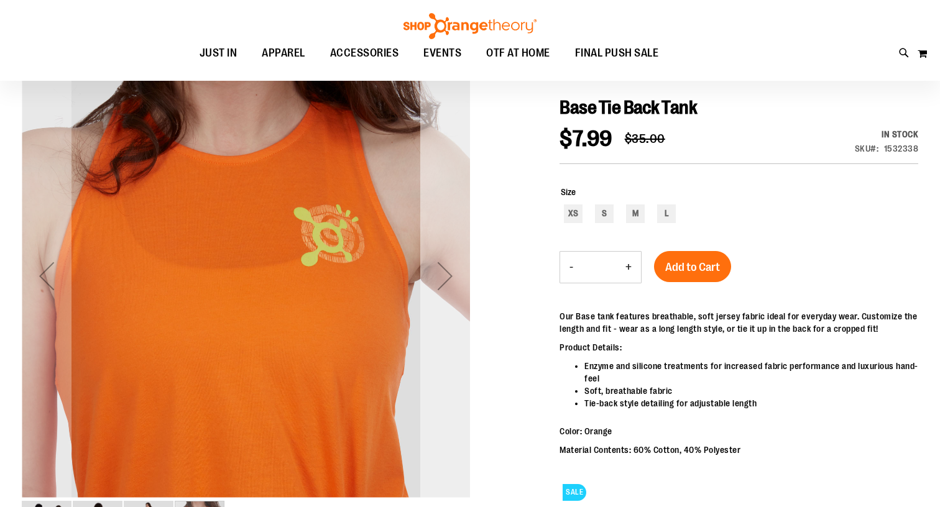
click at [446, 275] on div "Next" at bounding box center [445, 276] width 50 height 50
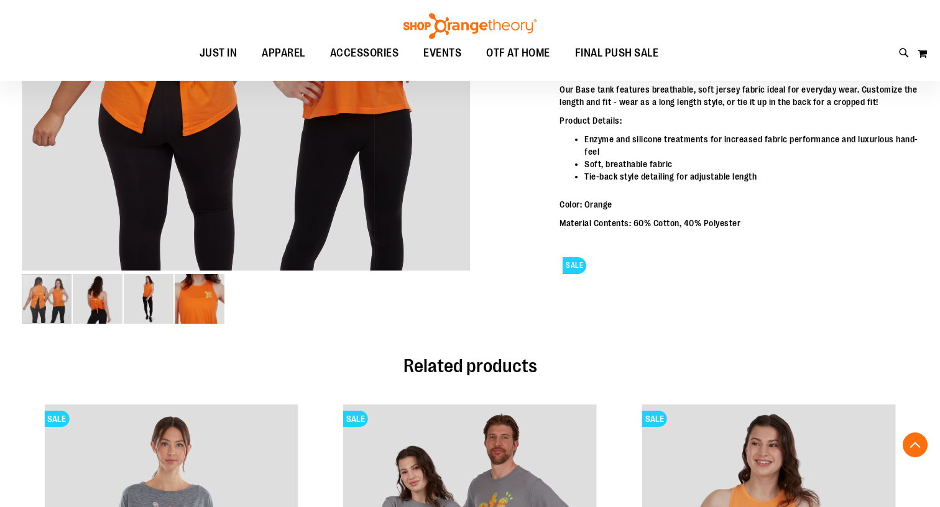
scroll to position [355, 0]
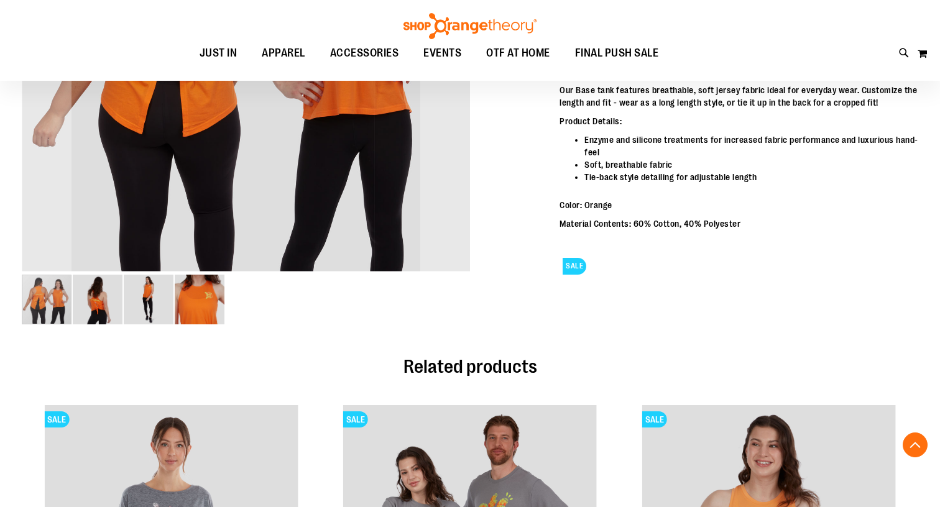
click at [201, 318] on img "image 4 of 4" at bounding box center [200, 300] width 50 height 50
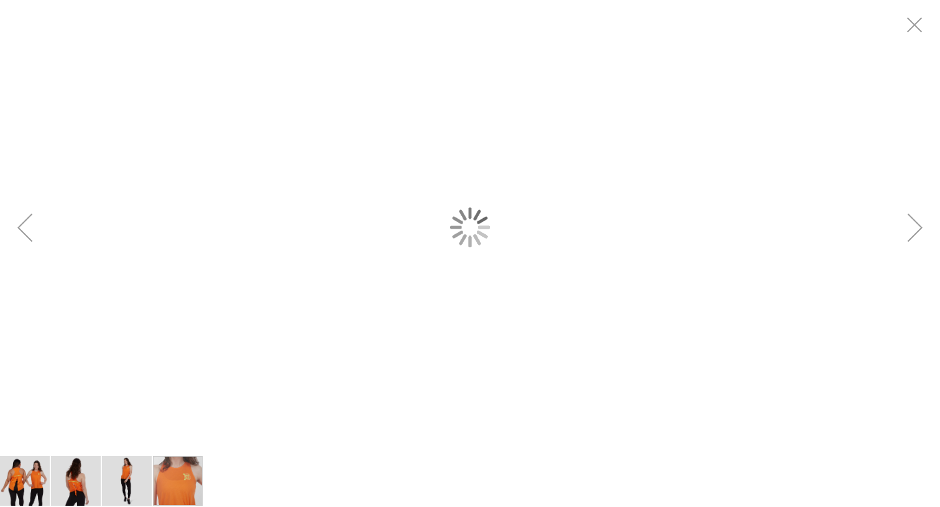
scroll to position [0, 0]
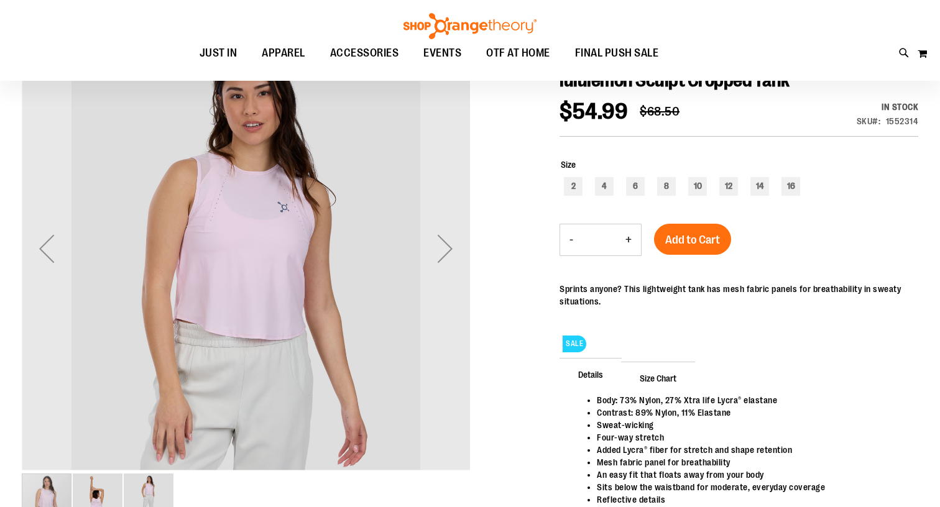
scroll to position [170, 0]
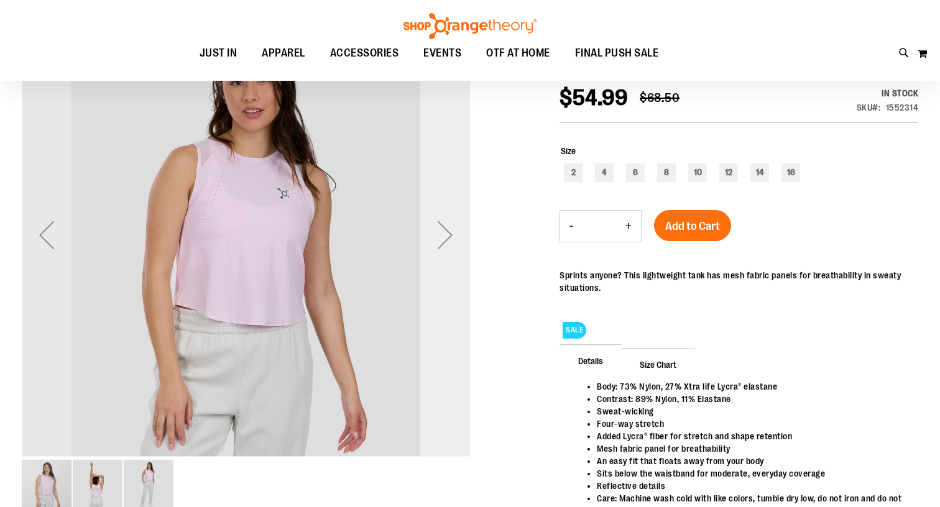
click at [446, 260] on div "Next" at bounding box center [445, 235] width 50 height 448
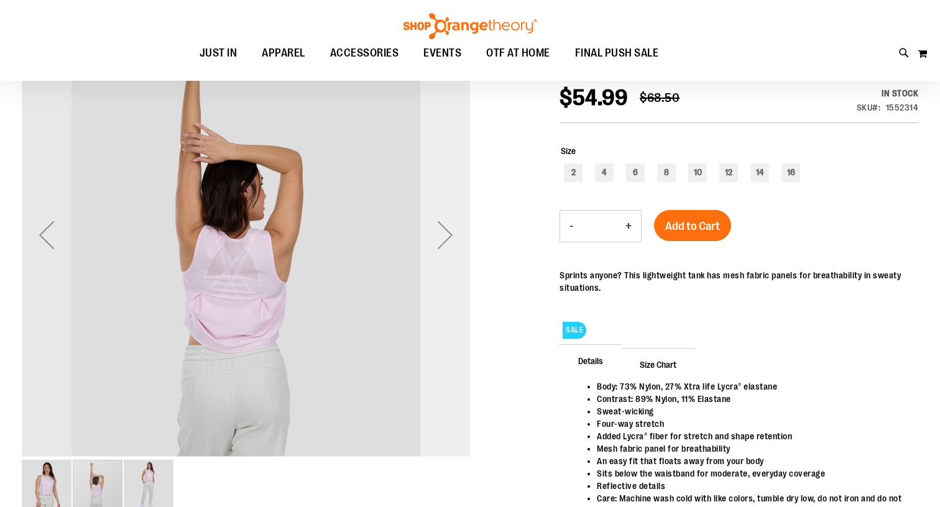
click at [446, 249] on div "Next" at bounding box center [445, 235] width 50 height 50
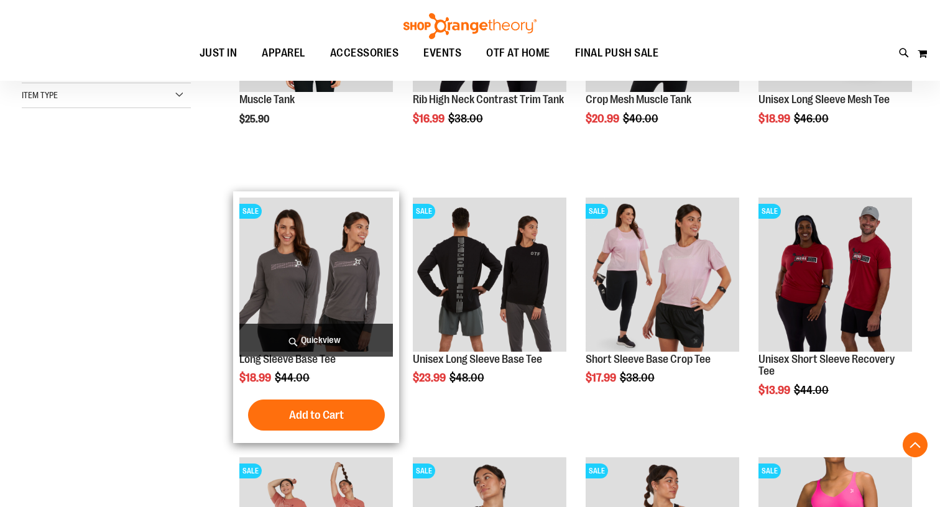
scroll to position [321, 0]
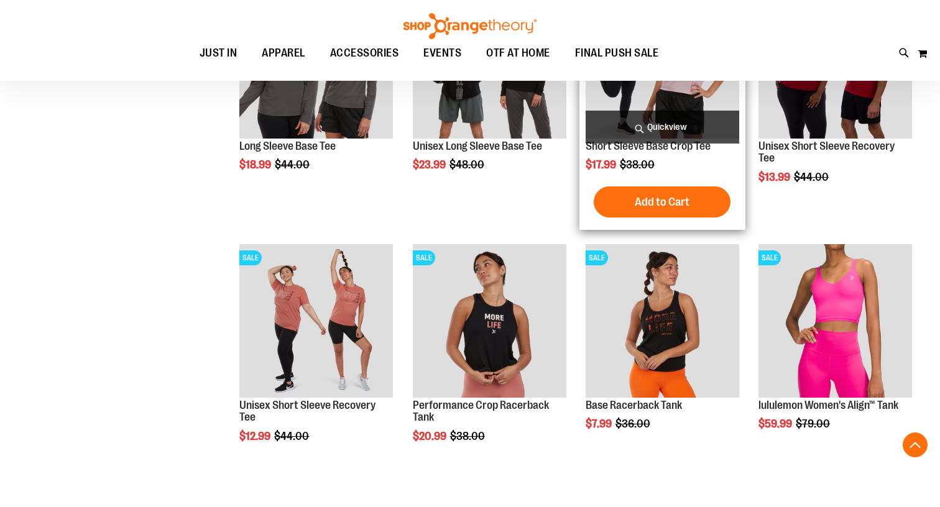
scroll to position [533, 0]
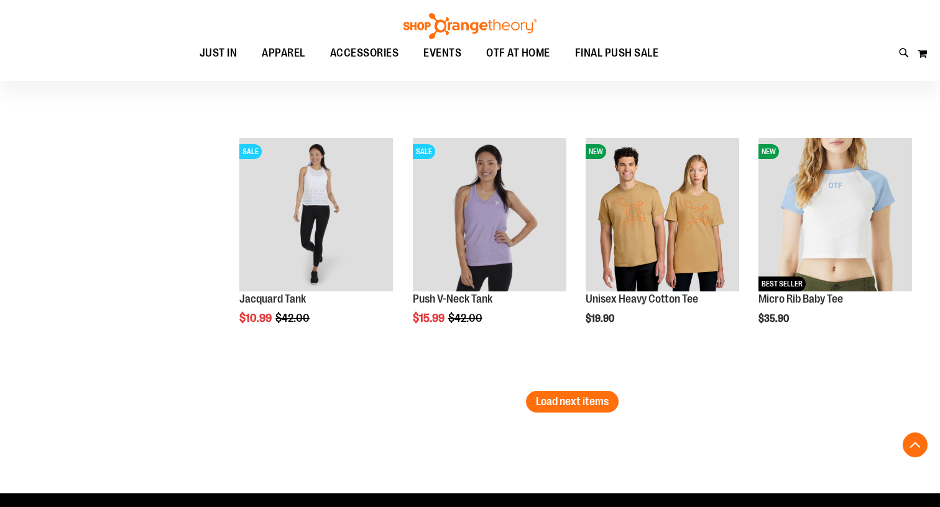
scroll to position [2210, 0]
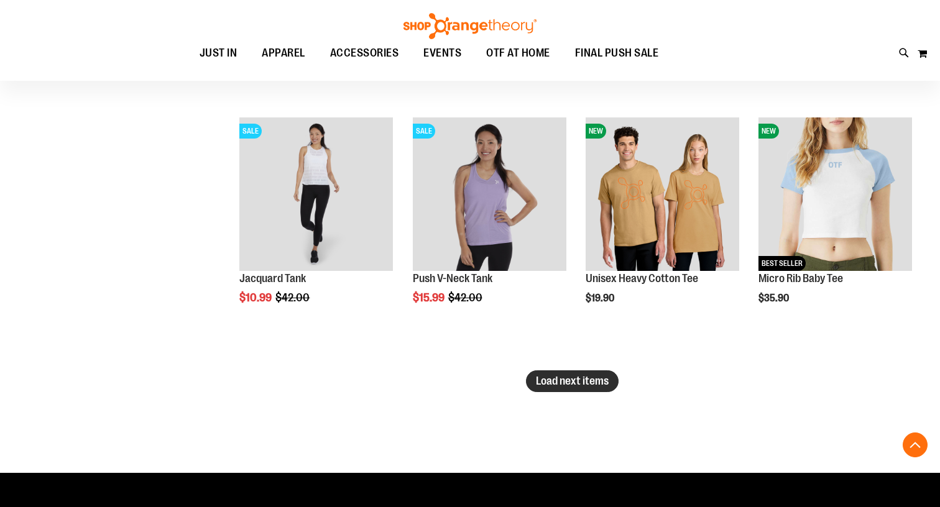
click at [549, 384] on span "Load next items" at bounding box center [572, 381] width 73 height 12
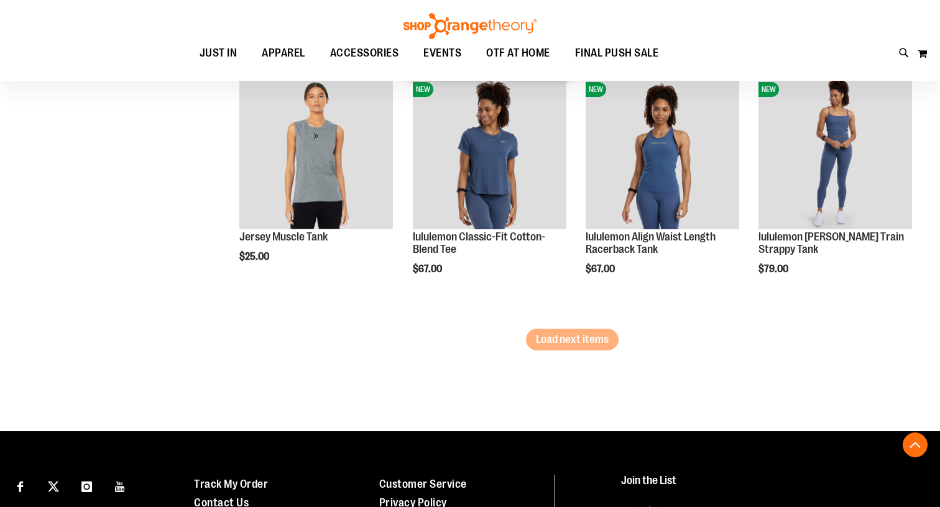
scroll to position [3064, 0]
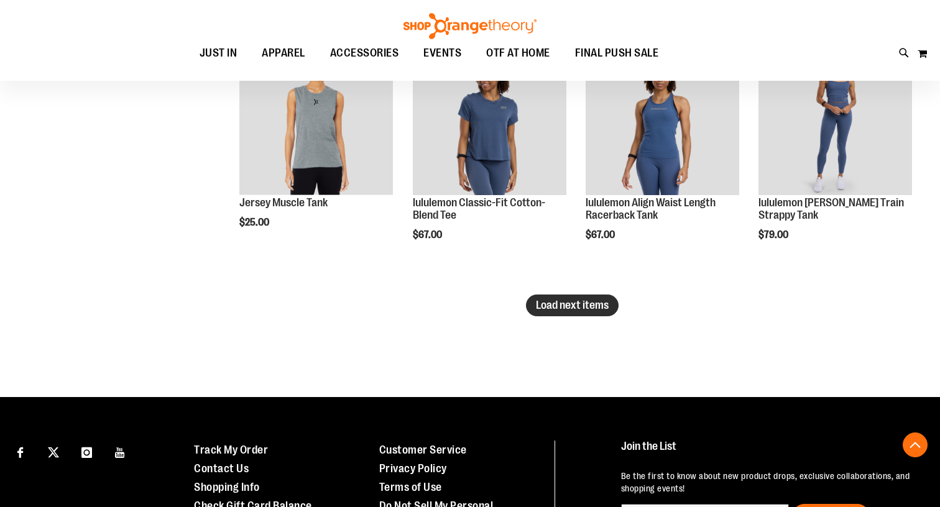
click at [537, 296] on button "Load next items" at bounding box center [572, 306] width 93 height 22
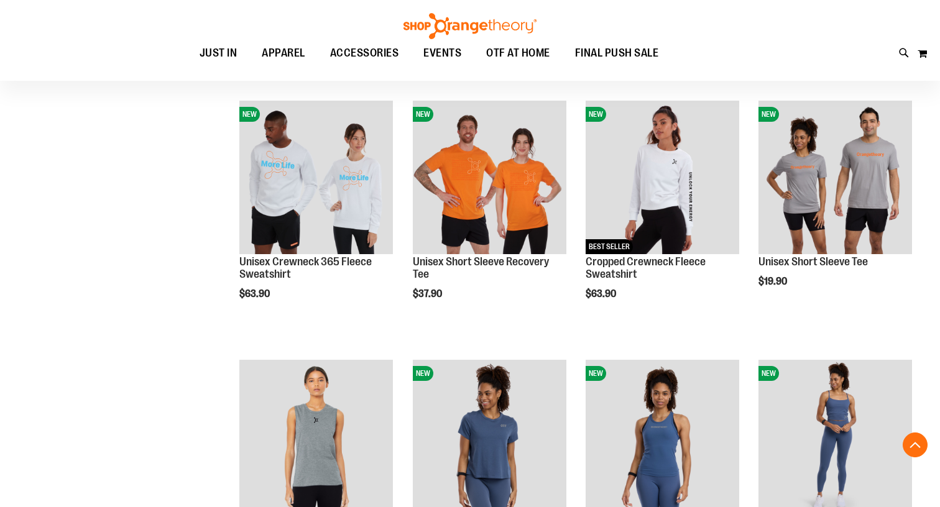
scroll to position [2740, 0]
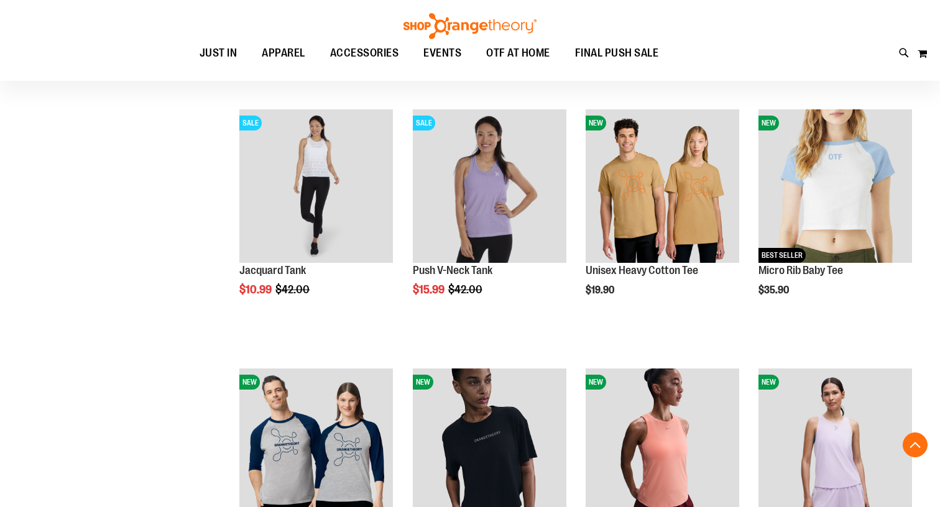
scroll to position [2208, 0]
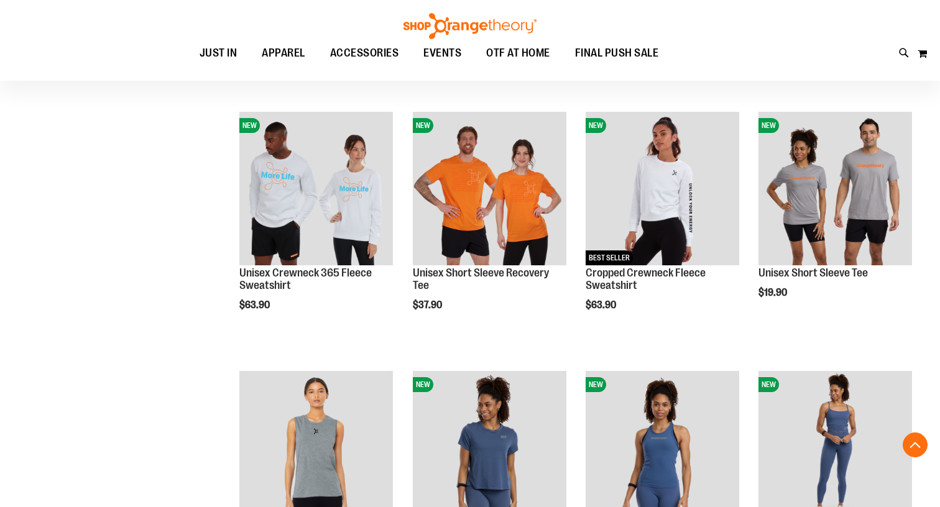
scroll to position [2848, 0]
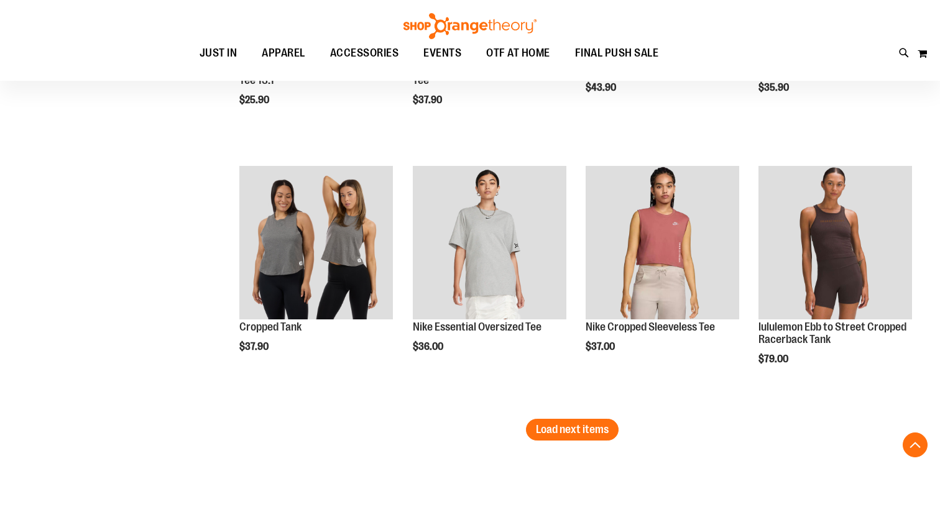
scroll to position [3718, 0]
click at [586, 435] on span "Load next items" at bounding box center [572, 429] width 73 height 12
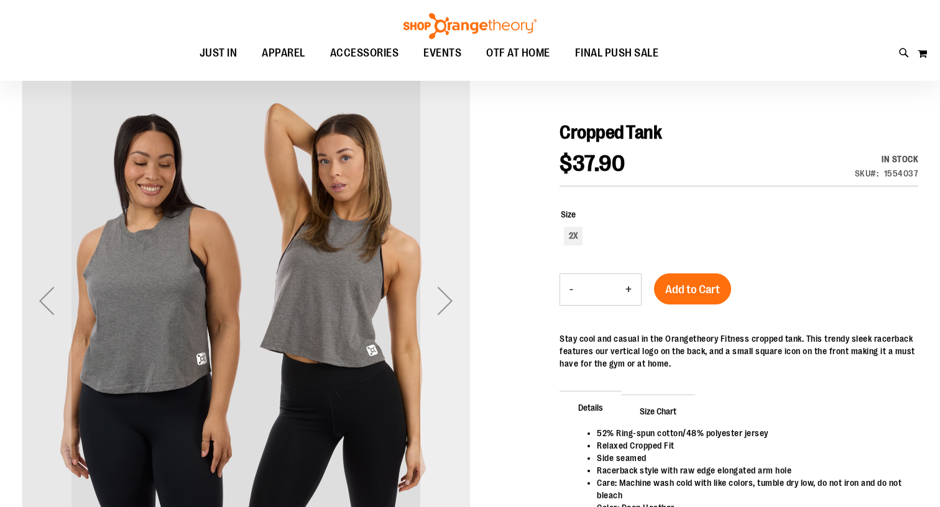
scroll to position [106, 0]
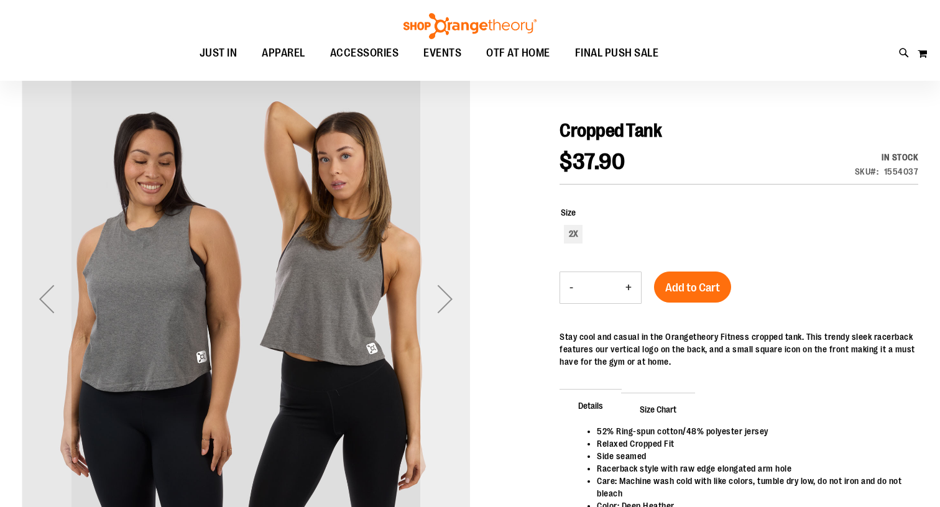
click at [446, 302] on div "Next" at bounding box center [445, 299] width 50 height 50
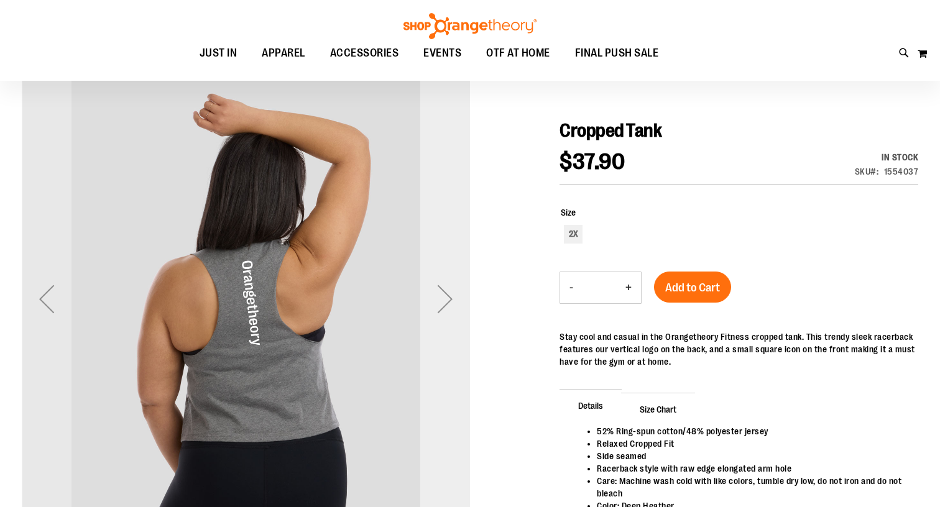
click at [446, 302] on div "Next" at bounding box center [445, 299] width 50 height 50
